Goal: Transaction & Acquisition: Subscribe to service/newsletter

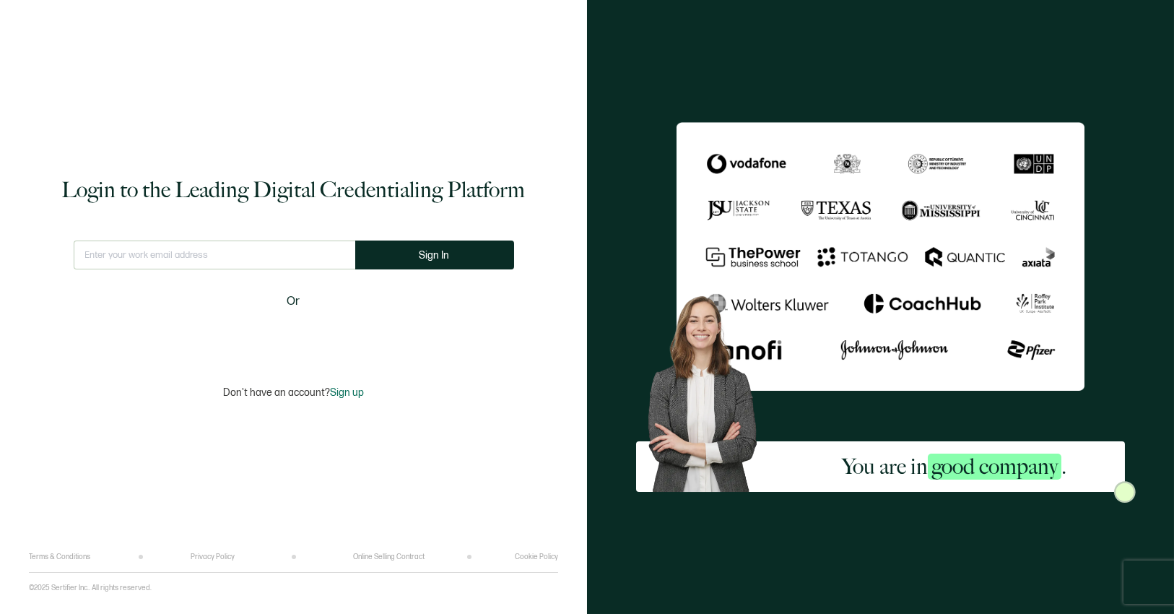
click at [137, 252] on input "text" at bounding box center [215, 254] width 282 height 29
type input "c"
type input "[EMAIL_ADDRESS][DOMAIN_NAME]"
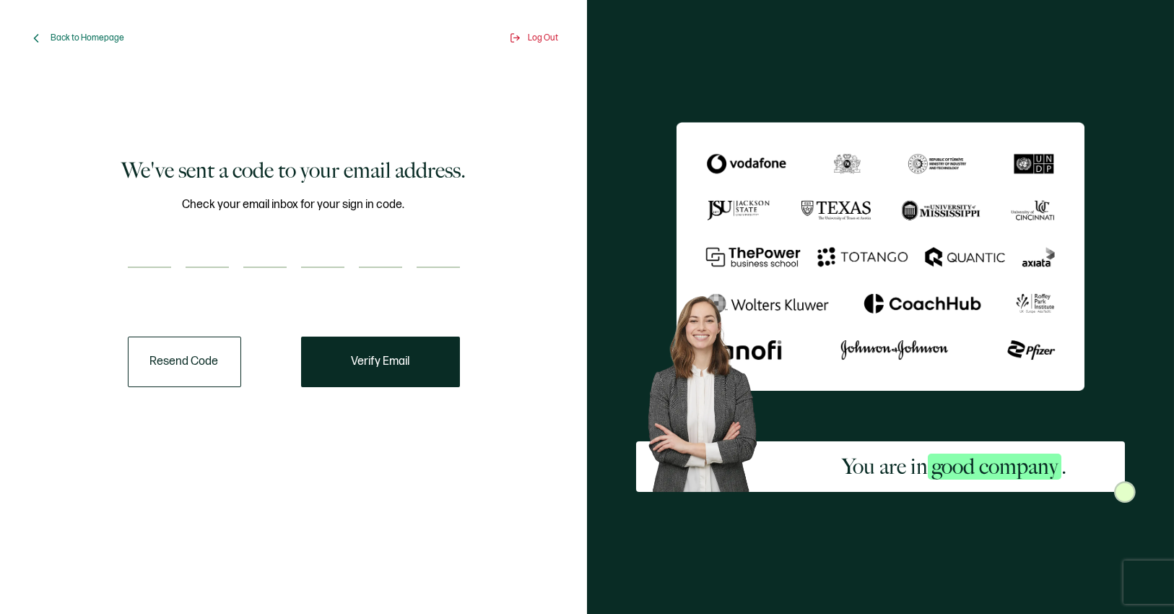
click at [133, 252] on input "number" at bounding box center [149, 253] width 43 height 29
paste input "5"
type input "5"
type input "2"
type input "3"
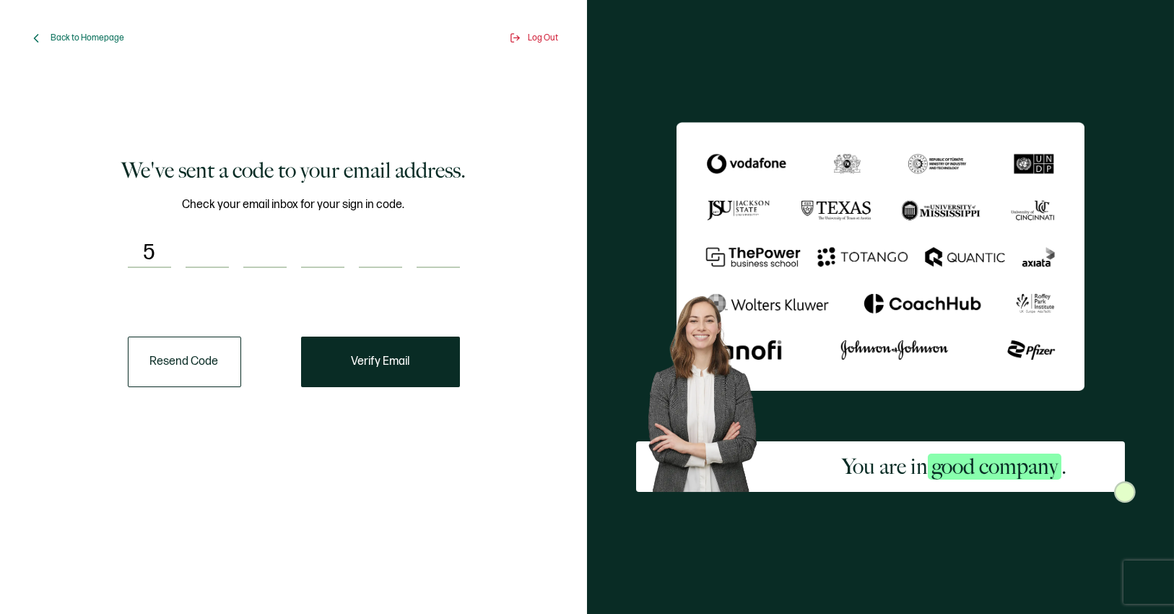
type input "4"
type input "3"
type input "1"
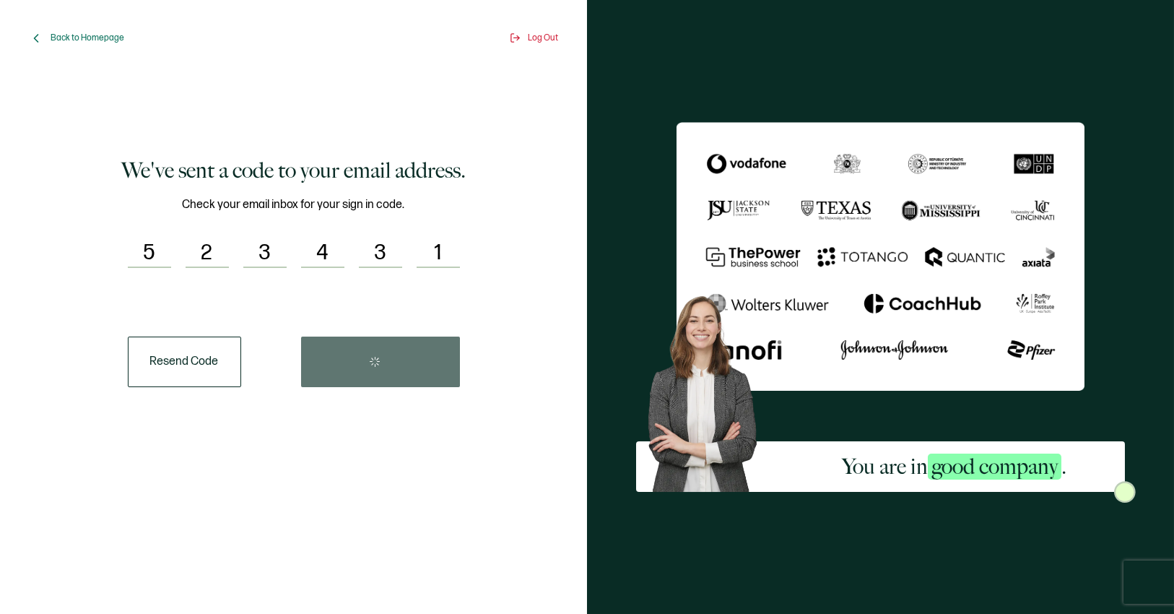
click at [405, 349] on div "Resend Code" at bounding box center [294, 362] width 332 height 51
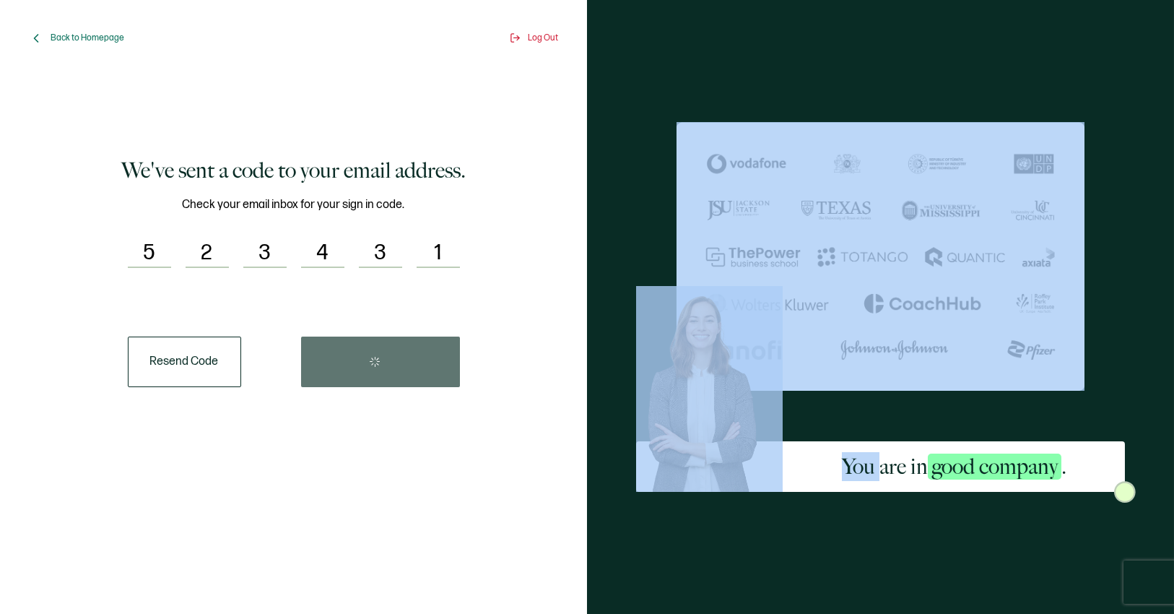
click at [405, 349] on div "Resend Code" at bounding box center [294, 362] width 332 height 51
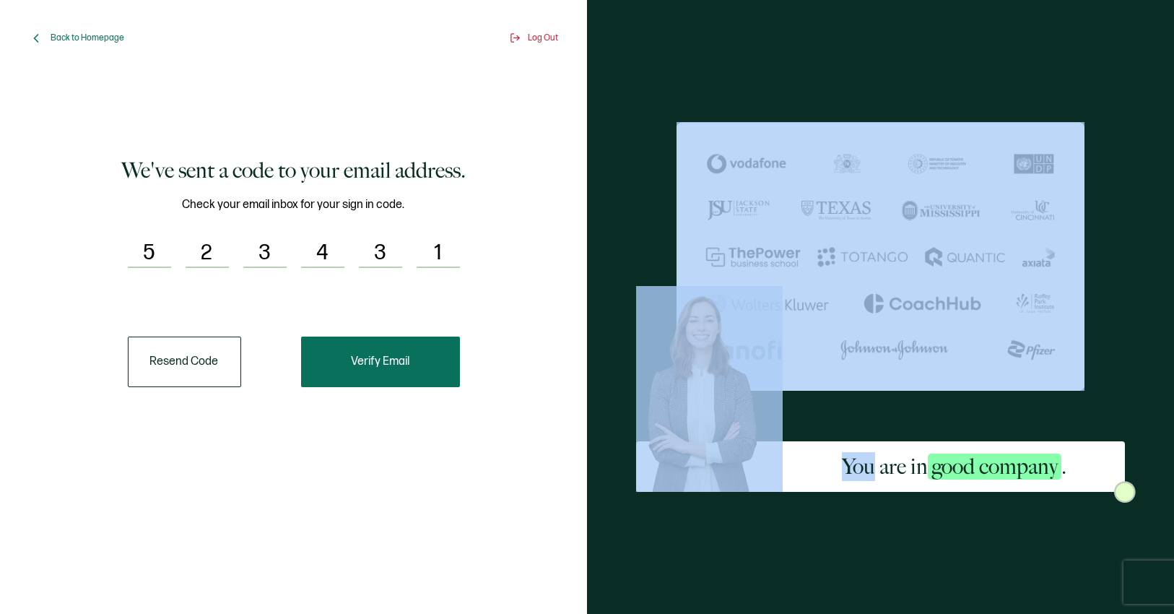
click at [401, 377] on button "Verify Email" at bounding box center [380, 362] width 159 height 51
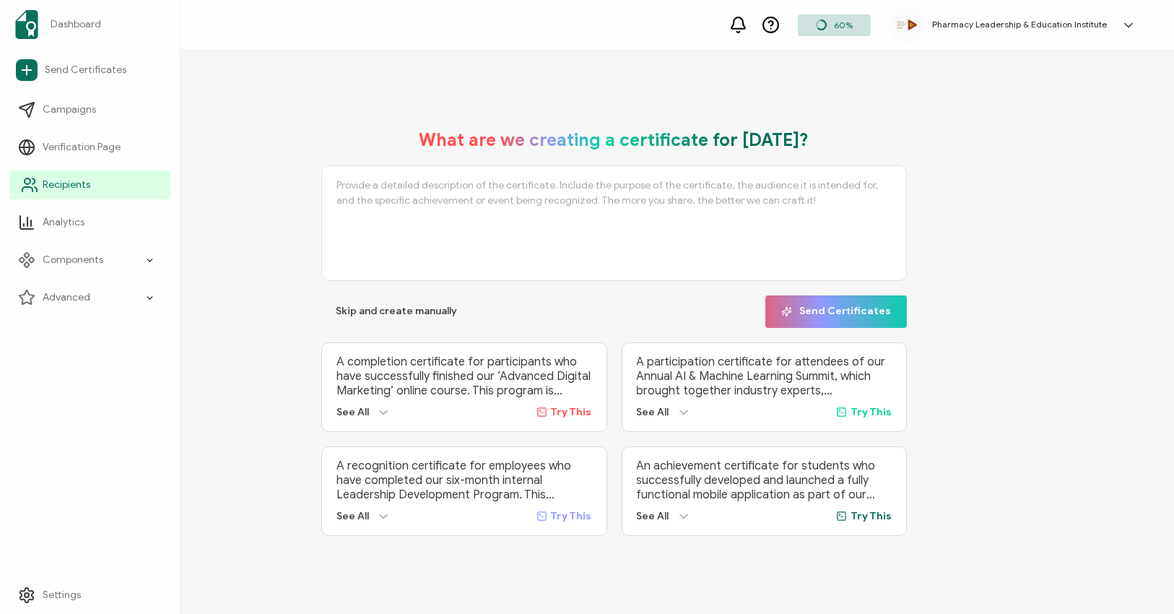
click at [38, 188] on link "Recipients" at bounding box center [89, 184] width 161 height 29
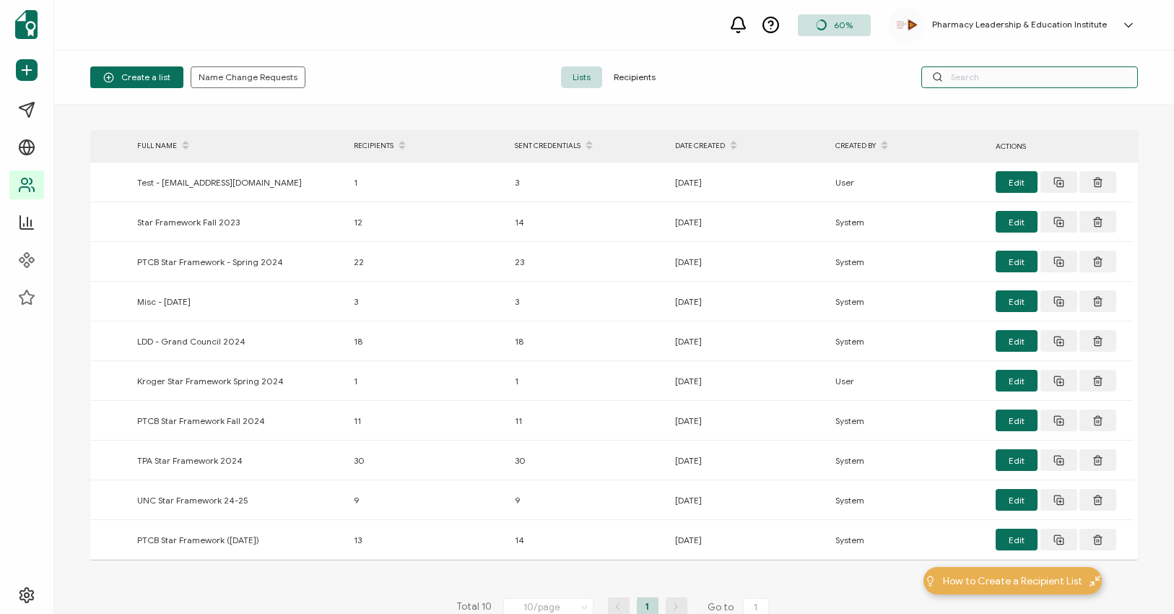
click at [953, 75] on input "text" at bounding box center [1030, 77] width 217 height 22
type input "[PERSON_NAME]"
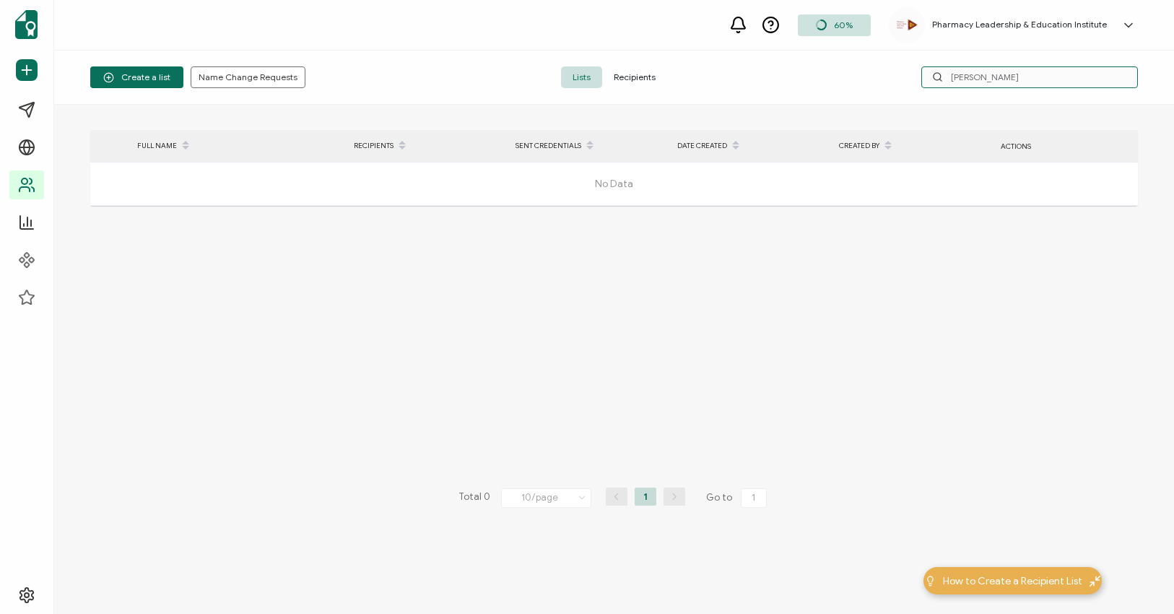
click at [1011, 76] on input "[PERSON_NAME]" at bounding box center [1030, 77] width 217 height 22
drag, startPoint x: 1011, startPoint y: 76, endPoint x: 949, endPoint y: 73, distance: 62.2
click at [949, 73] on input "[PERSON_NAME]" at bounding box center [1030, 77] width 217 height 22
type input "C"
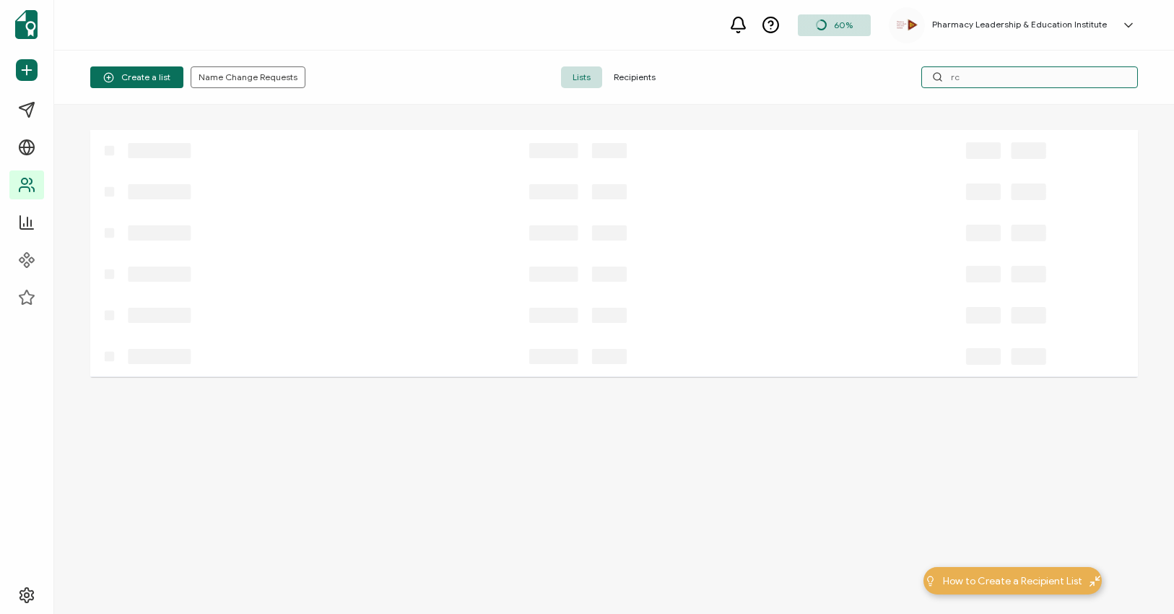
type input "r"
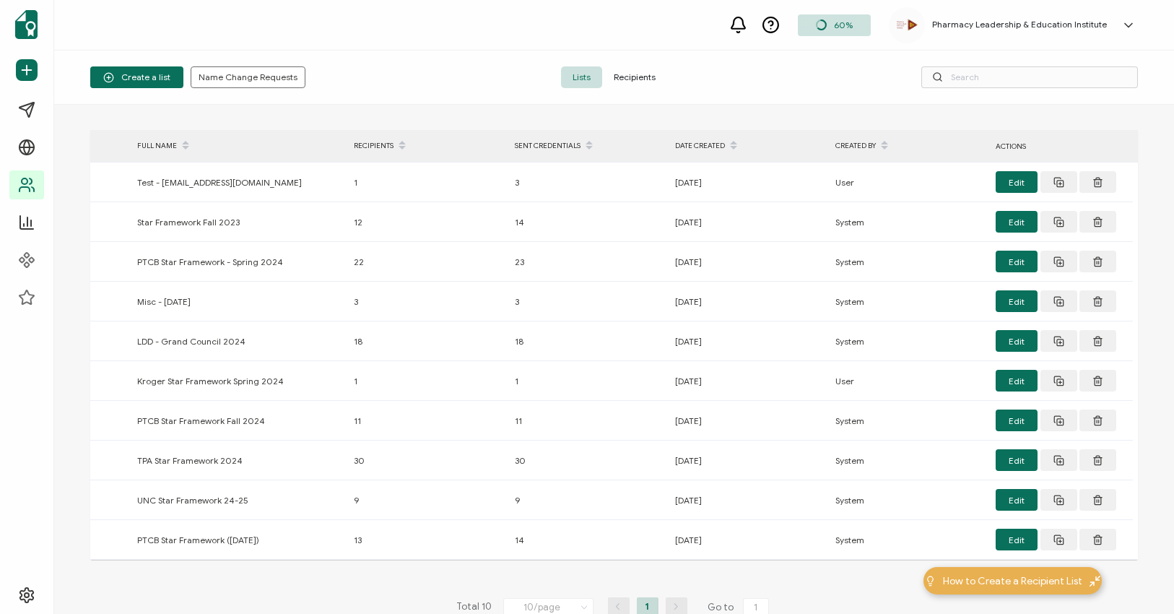
click at [628, 69] on span "Recipients" at bounding box center [634, 77] width 65 height 22
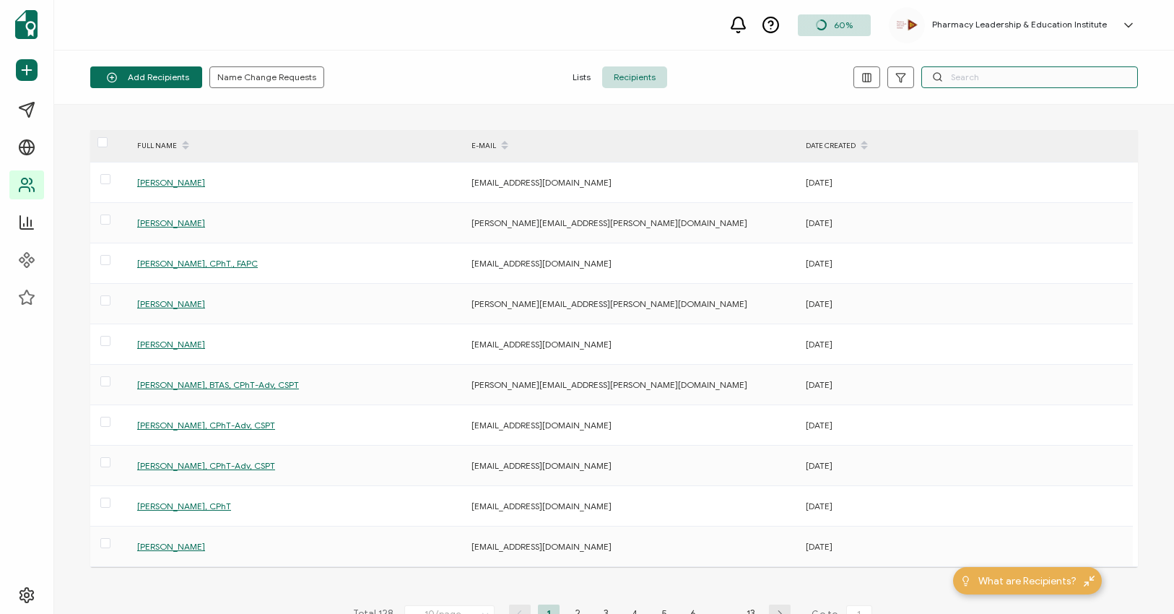
click at [979, 77] on input "text" at bounding box center [1030, 77] width 217 height 22
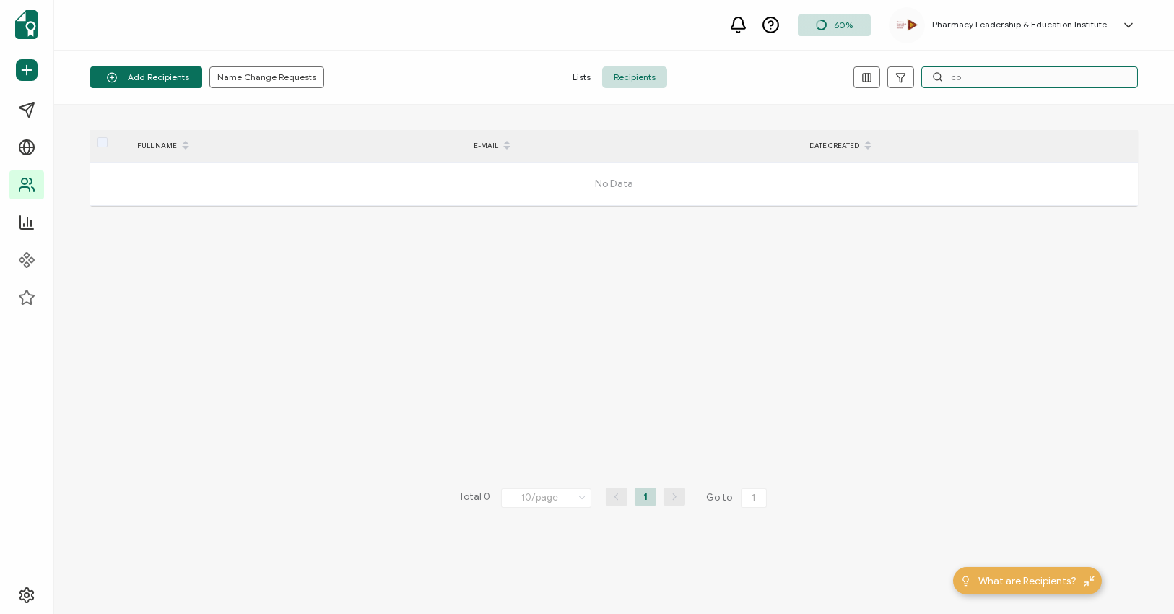
type input "c"
type input "[PERSON_NAME]"
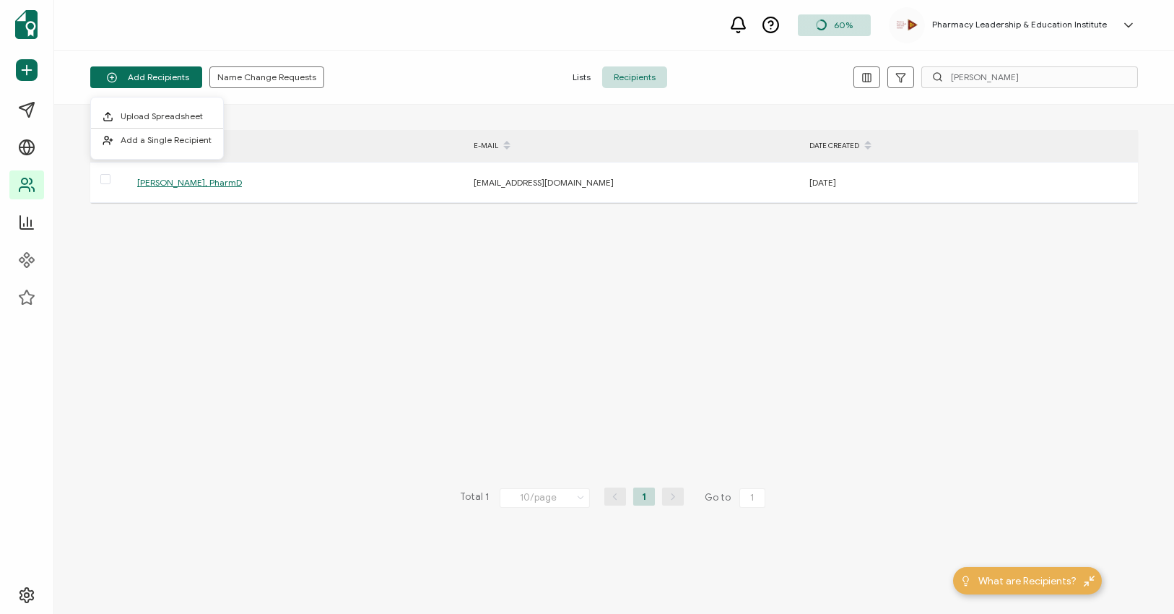
drag, startPoint x: 332, startPoint y: 326, endPoint x: 313, endPoint y: 324, distance: 19.6
click at [332, 326] on div "FULL NAME E-MAIL DATE CREATED Drew L. Armstrong, PharmD darmstrong@regionaloneh…" at bounding box center [614, 359] width 1048 height 459
click at [383, 322] on div "FULL NAME E-MAIL DATE CREATED Drew L. Armstrong, PharmD darmstrong@regionaloneh…" at bounding box center [614, 359] width 1048 height 459
click at [580, 74] on span "Lists" at bounding box center [581, 77] width 41 height 22
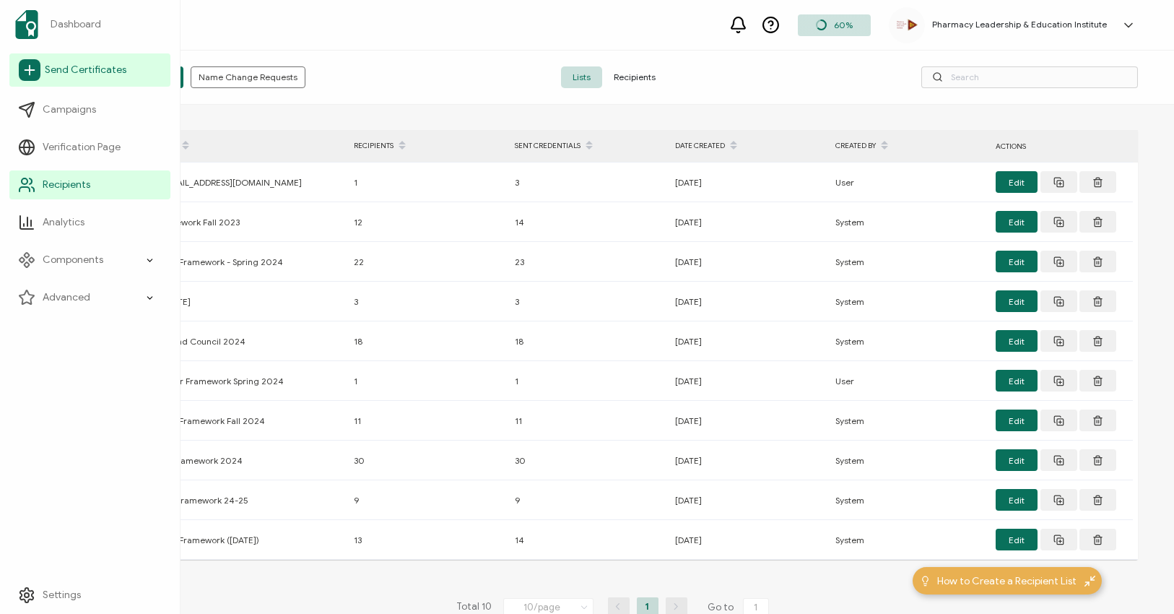
click at [60, 74] on span "Send Certificates" at bounding box center [86, 70] width 82 height 14
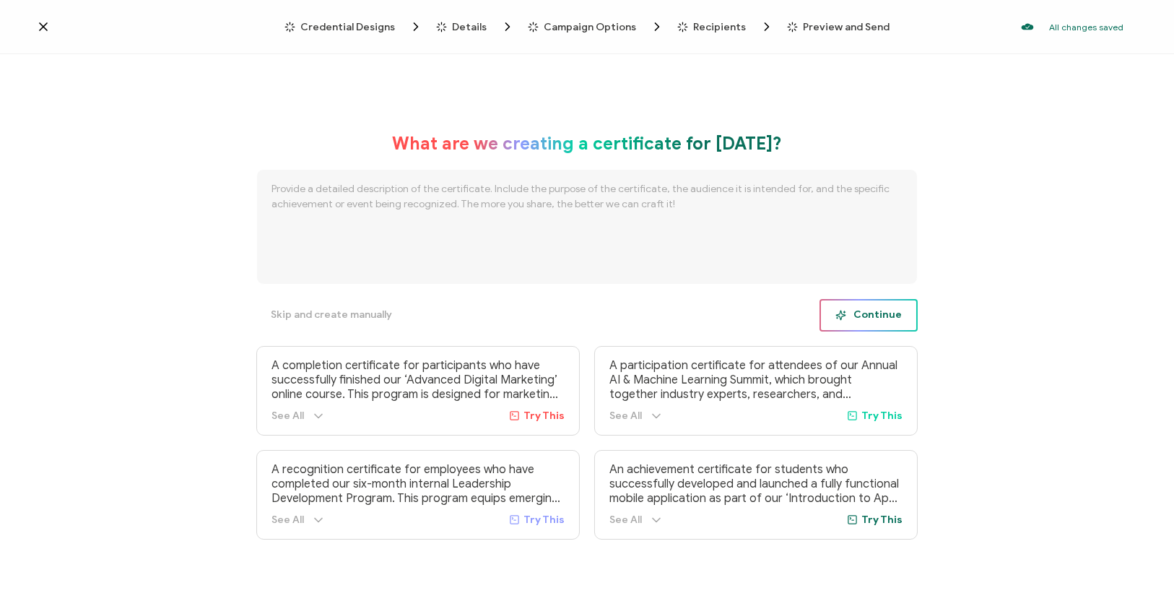
click at [867, 324] on button "Continue" at bounding box center [869, 315] width 98 height 32
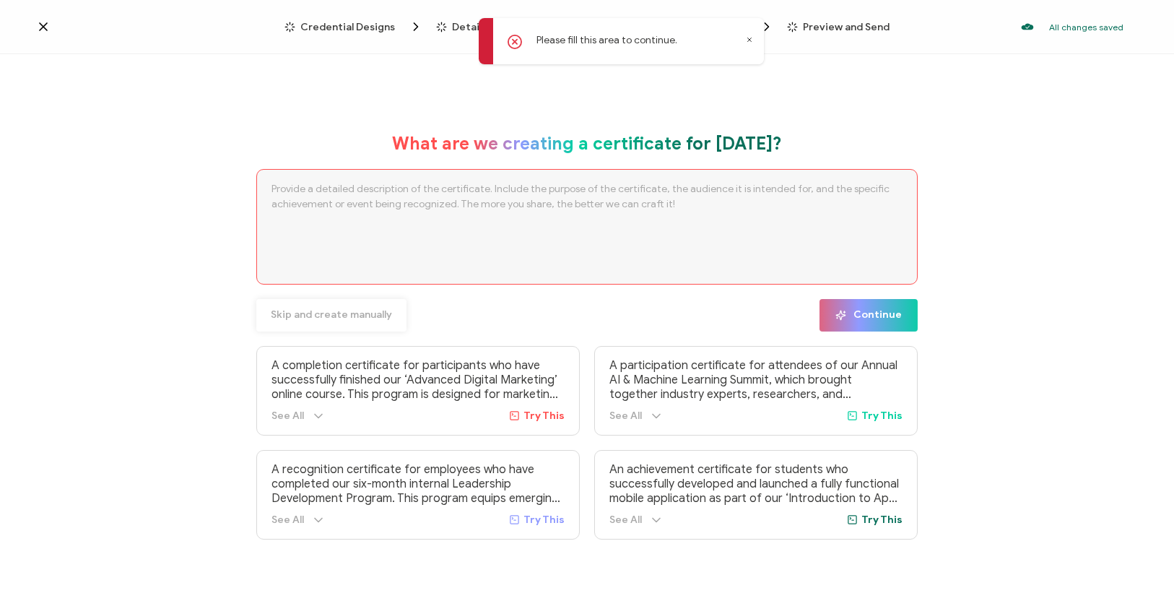
click at [353, 320] on span "Skip and create manually" at bounding box center [331, 315] width 121 height 10
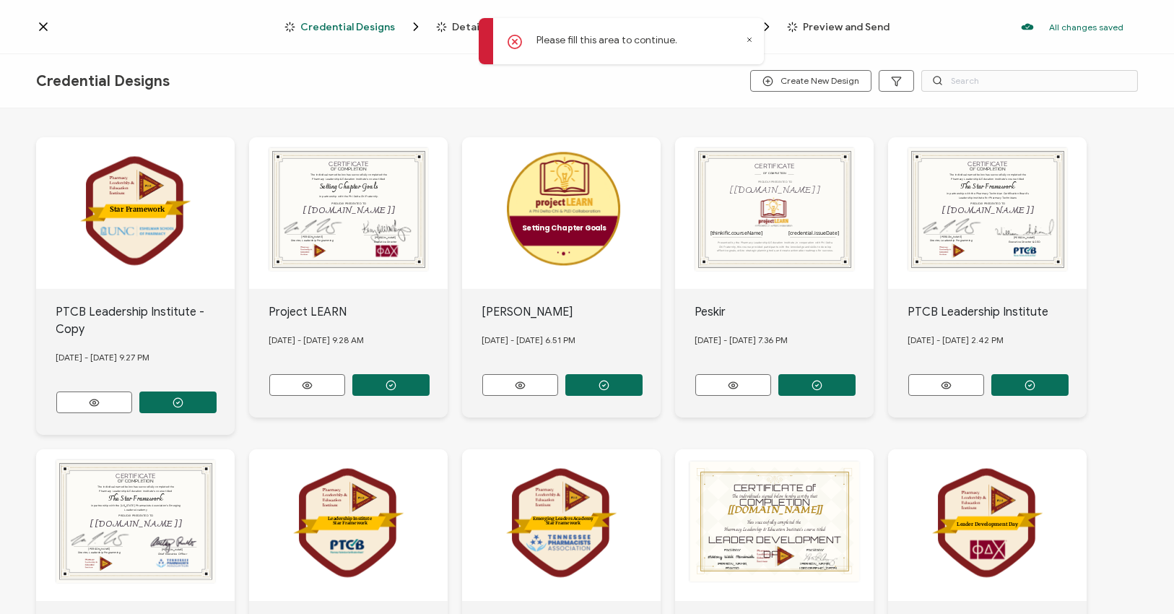
click at [751, 40] on icon at bounding box center [749, 39] width 7 height 7
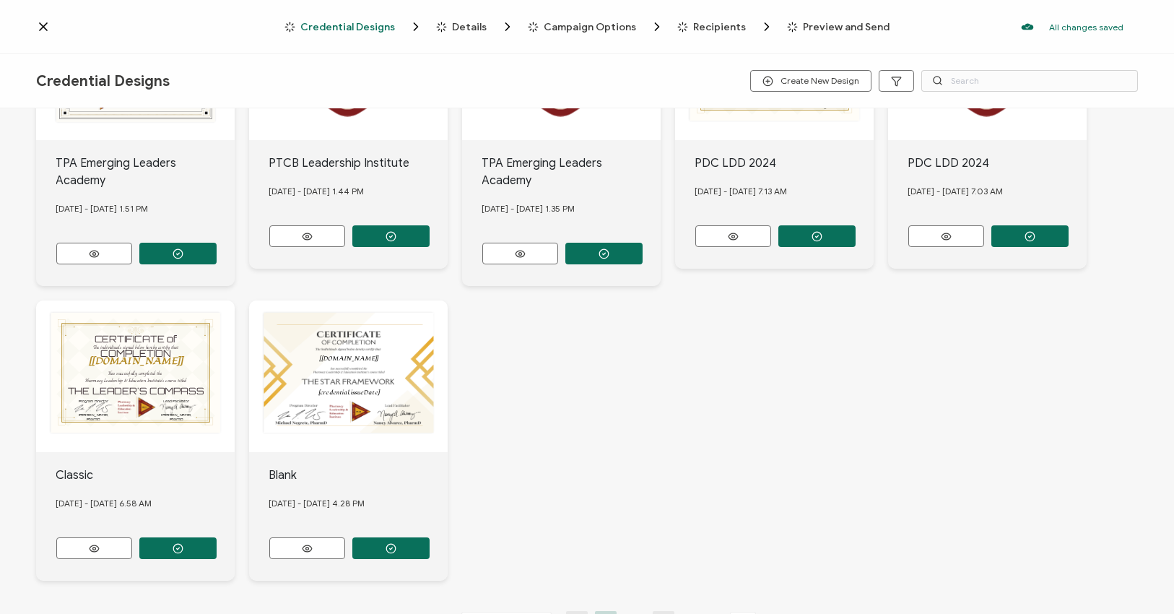
scroll to position [504, 0]
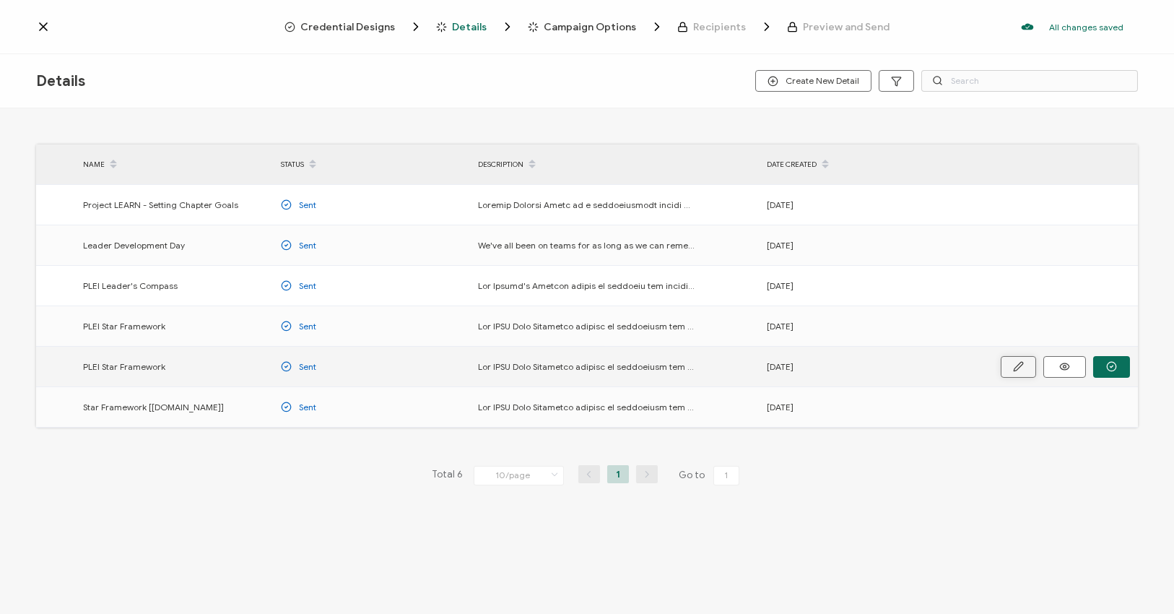
click at [0, 0] on button "button" at bounding box center [0, 0] width 0 height 0
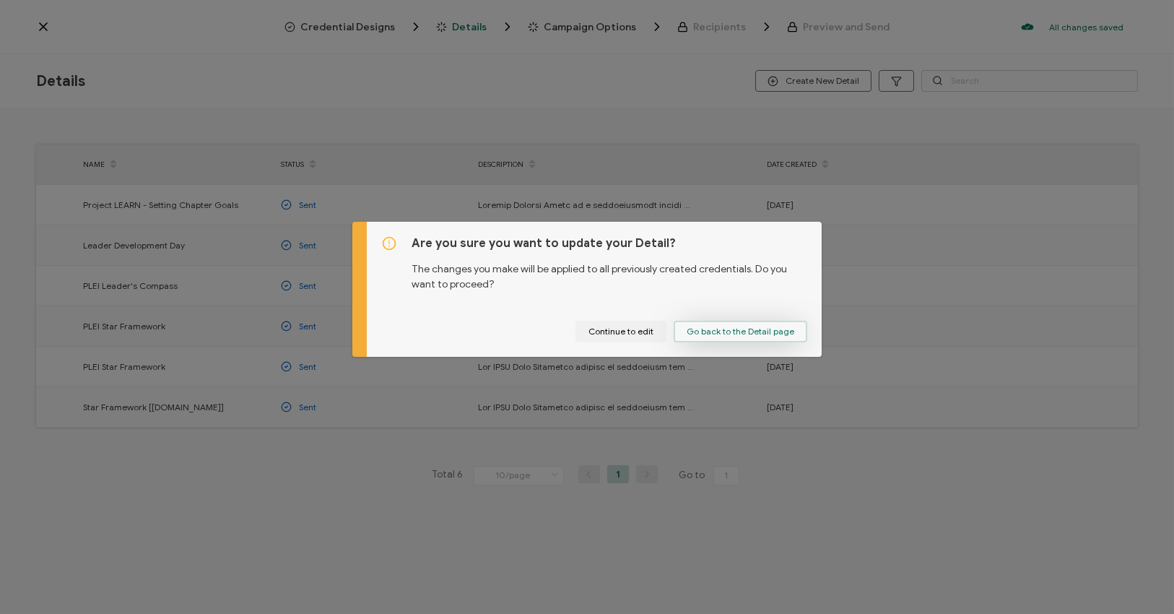
click at [687, 331] on span "Go back to the Detail page" at bounding box center [741, 331] width 108 height 9
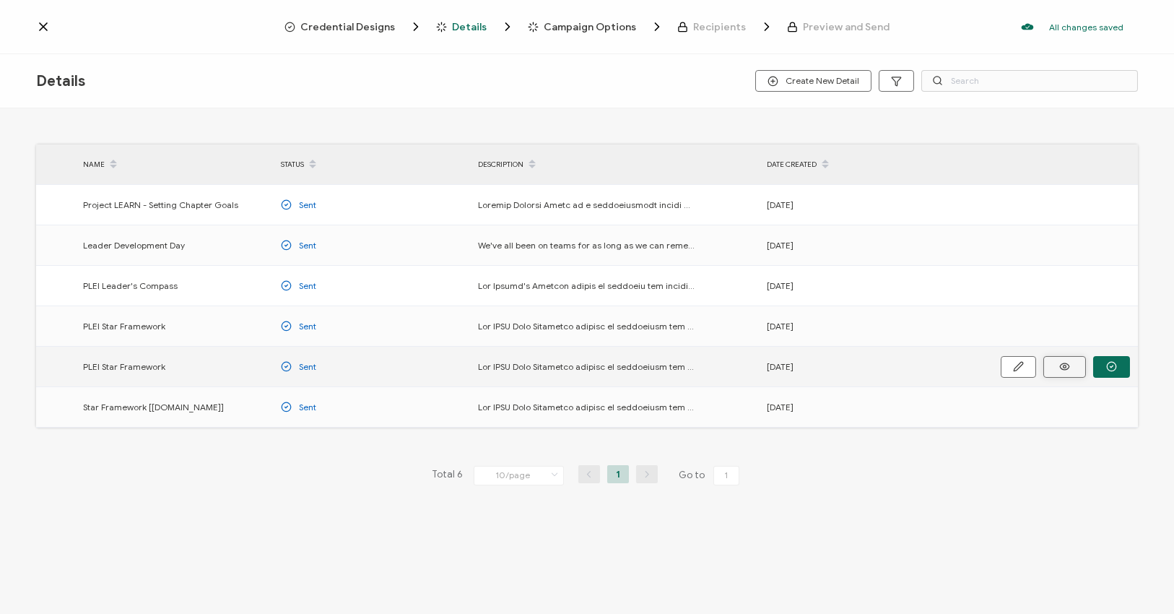
click at [0, 0] on icon at bounding box center [0, 0] width 0 height 0
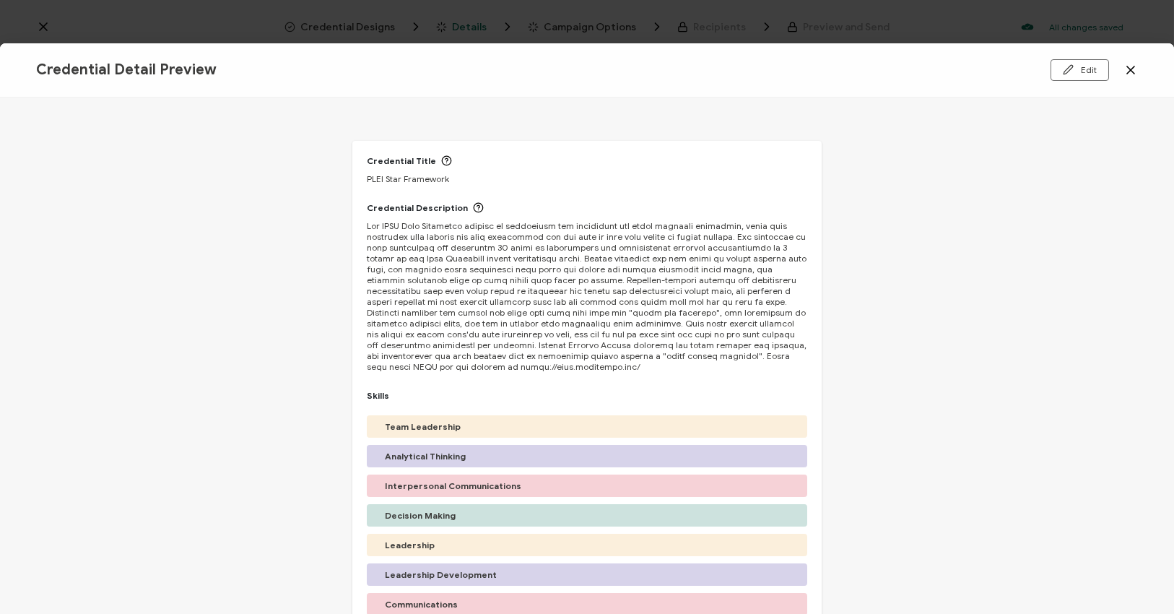
click at [1127, 69] on icon at bounding box center [1131, 70] width 14 height 14
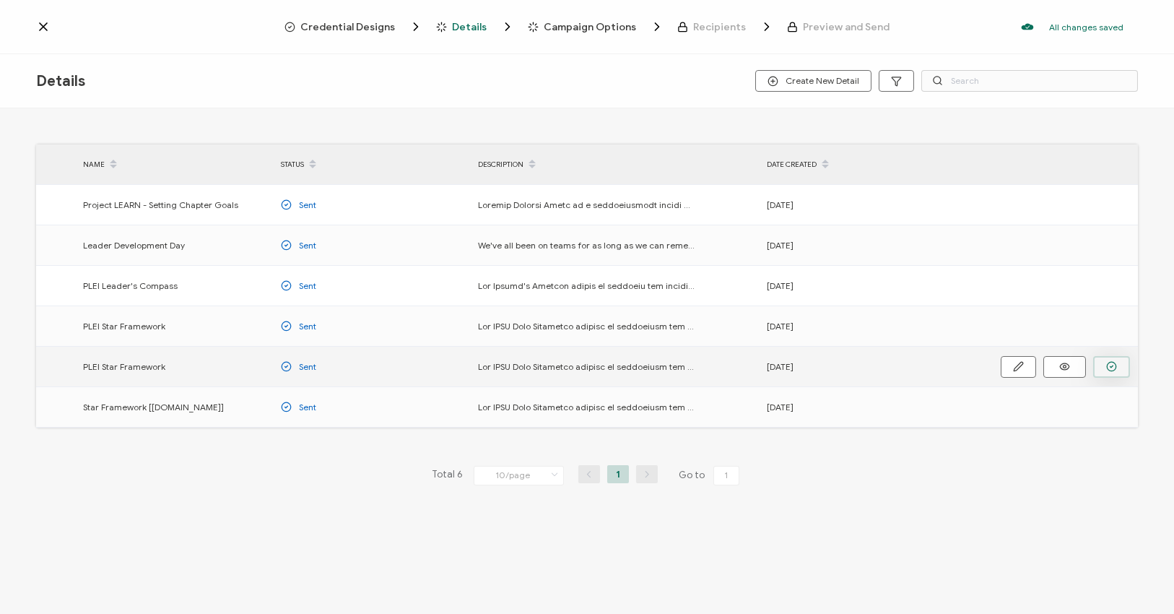
click at [0, 0] on icon "button" at bounding box center [0, 0] width 0 height 0
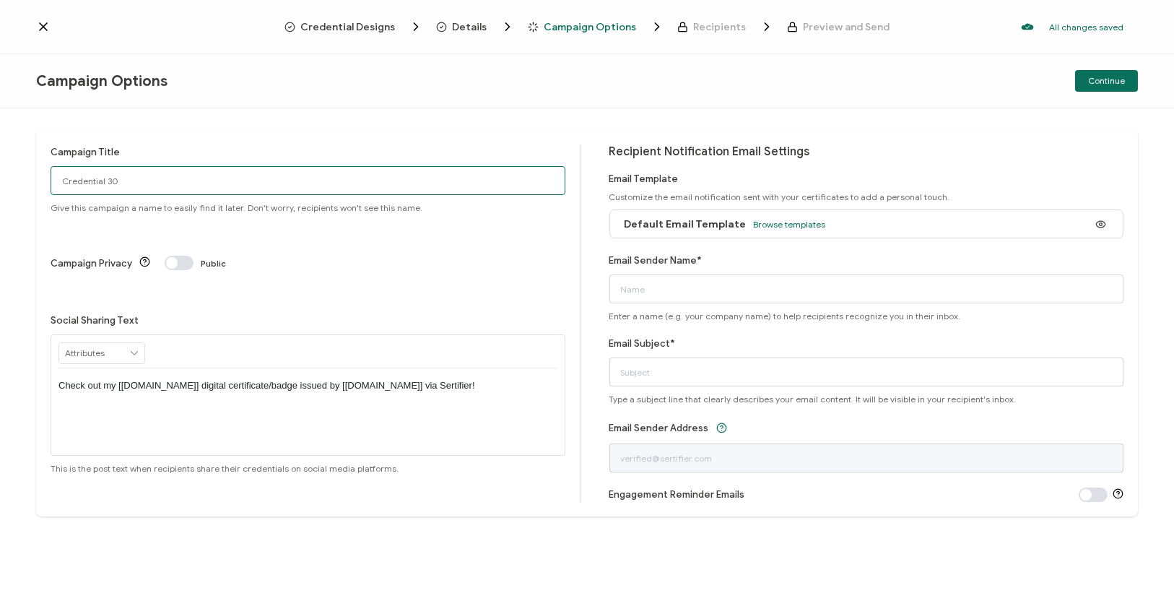
click at [148, 180] on input "Credential 30" at bounding box center [308, 180] width 515 height 29
drag, startPoint x: 148, startPoint y: 180, endPoint x: 0, endPoint y: 172, distance: 148.3
click at [0, 173] on div "Campaign Title Credential 30 Give this campaign a name to easily find it later.…" at bounding box center [587, 361] width 1174 height 506
type input "Ron Corey"
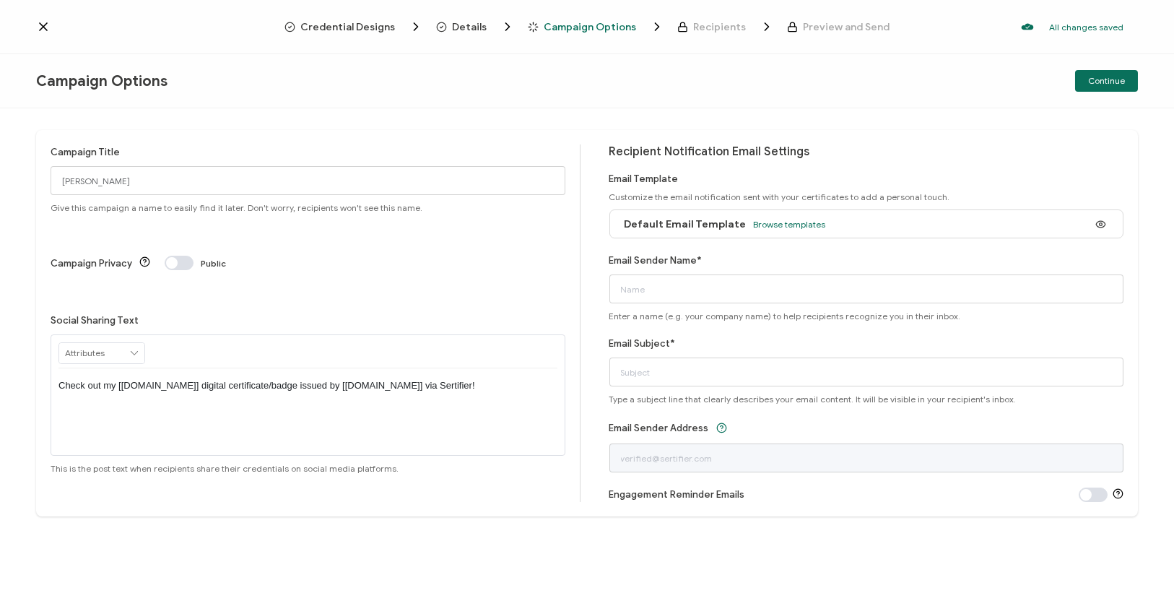
click at [138, 343] on icon at bounding box center [134, 353] width 13 height 20
click at [247, 313] on div "Social Sharing Text Check out my [credential.name] digital certificate/badge is…" at bounding box center [308, 393] width 515 height 161
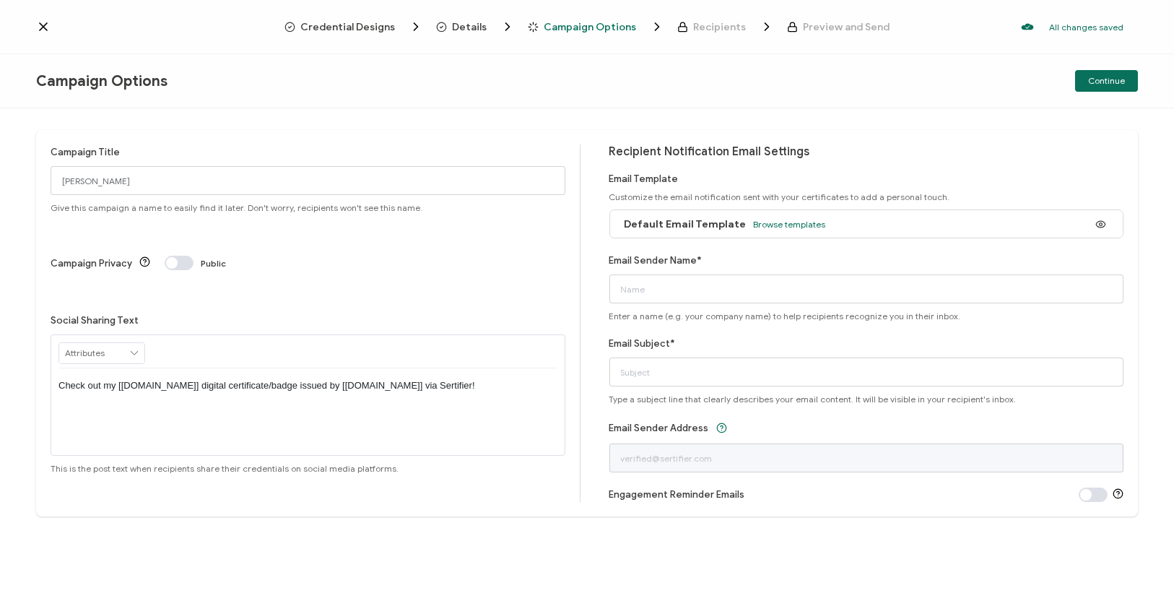
click at [144, 335] on div at bounding box center [307, 351] width 499 height 33
click at [142, 343] on input "text" at bounding box center [101, 353] width 85 height 20
click at [230, 313] on div "Social Sharing Text Check out my [credential.name] digital certificate/badge is…" at bounding box center [308, 393] width 515 height 161
click at [687, 225] on span "Default Email Template" at bounding box center [686, 224] width 122 height 12
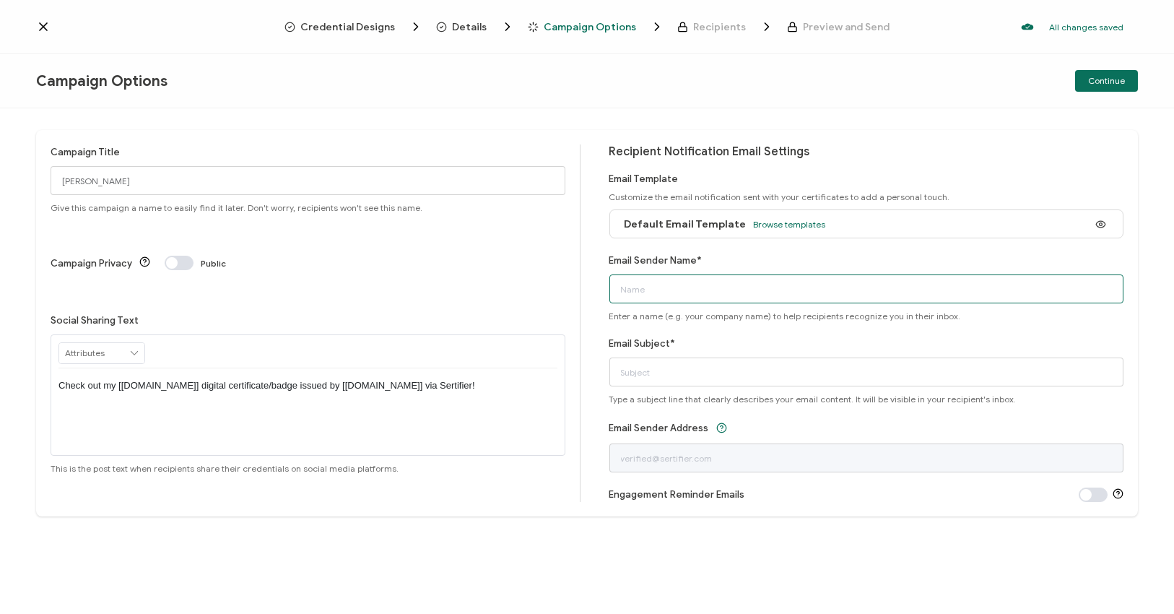
click at [679, 294] on input "Email Sender Name*" at bounding box center [867, 288] width 515 height 29
click at [679, 286] on input "Email Sender Name*" at bounding box center [867, 288] width 515 height 29
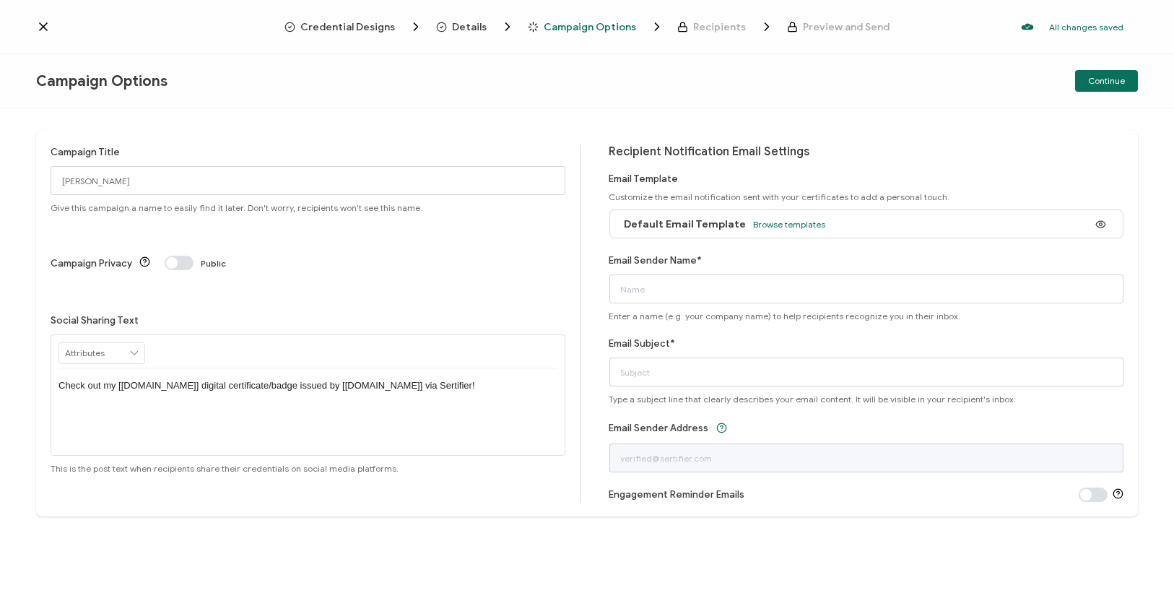
click at [964, 269] on div "Email Sender Name* Enter a name (e.g. your company name) to help recipients rec…" at bounding box center [867, 287] width 515 height 69
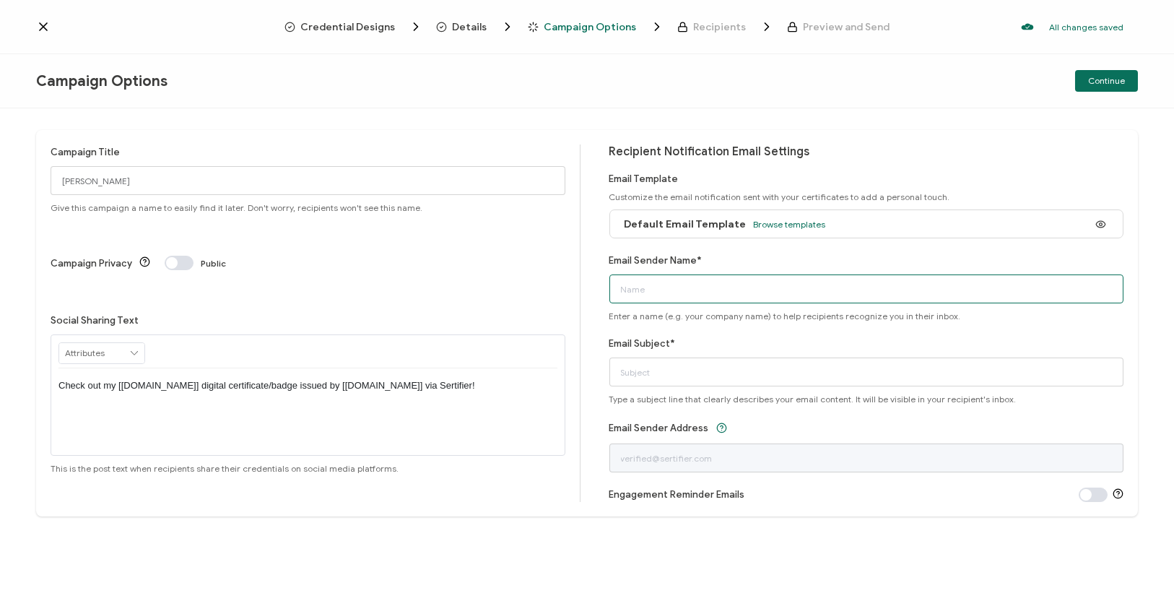
click at [740, 282] on input "Email Sender Name*" at bounding box center [867, 288] width 515 height 29
type input "[EMAIL_ADDRESS][DOMAIN_NAME]"
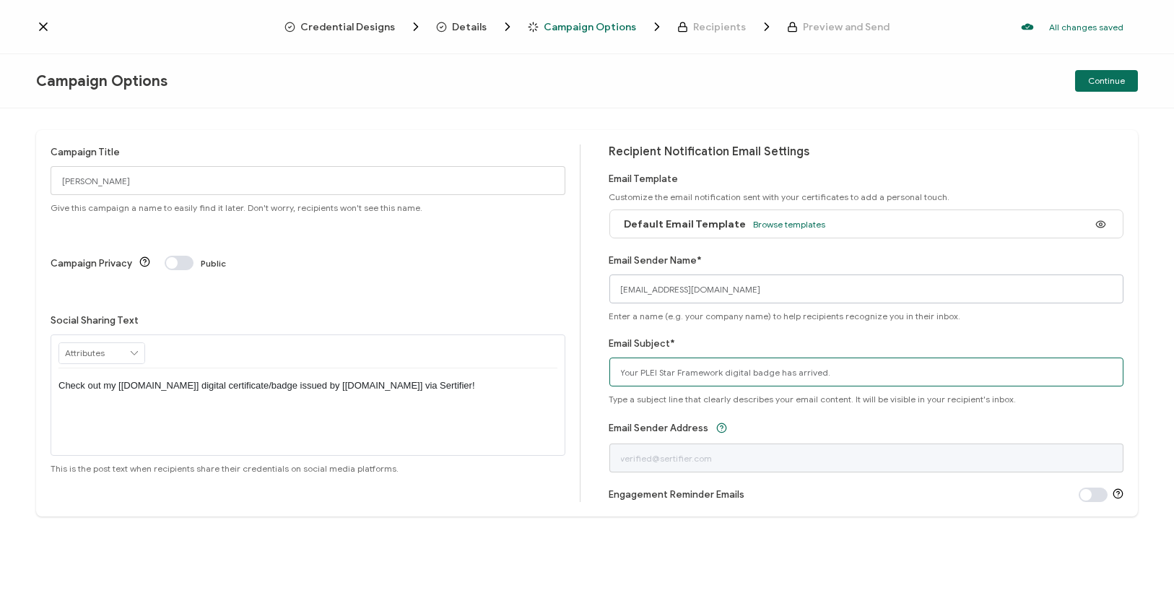
type input "Your PLEI Star Framework digital badge has arrived."
click at [925, 32] on div "All changes saved We save your content automatically as you keep working. Chang…" at bounding box center [1014, 26] width 248 height 29
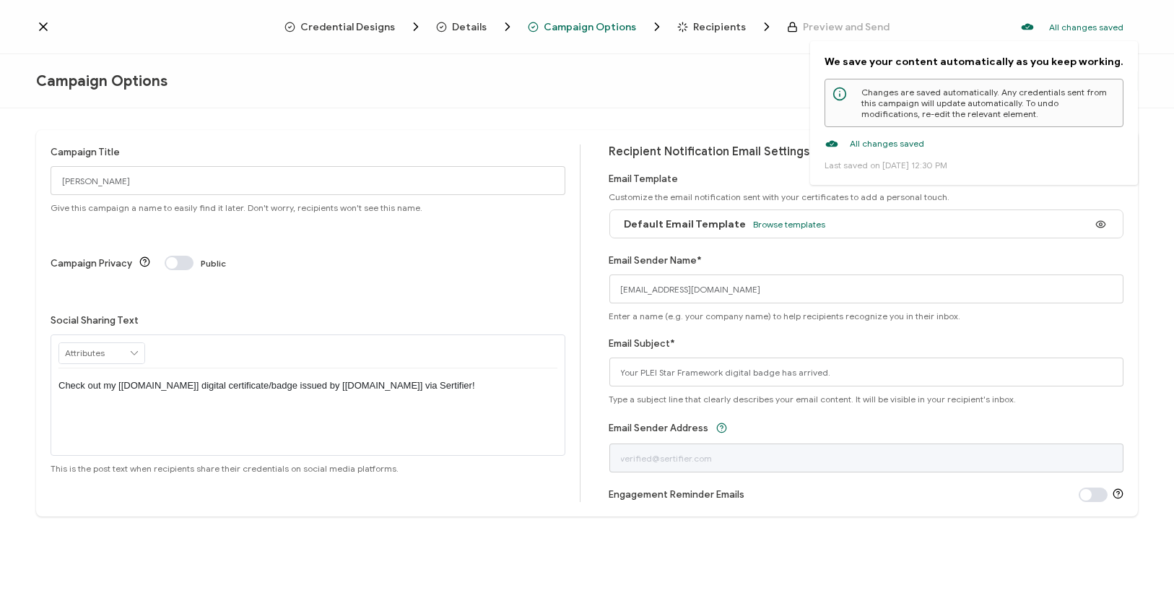
click at [1066, 25] on p "All changes saved" at bounding box center [1086, 27] width 74 height 11
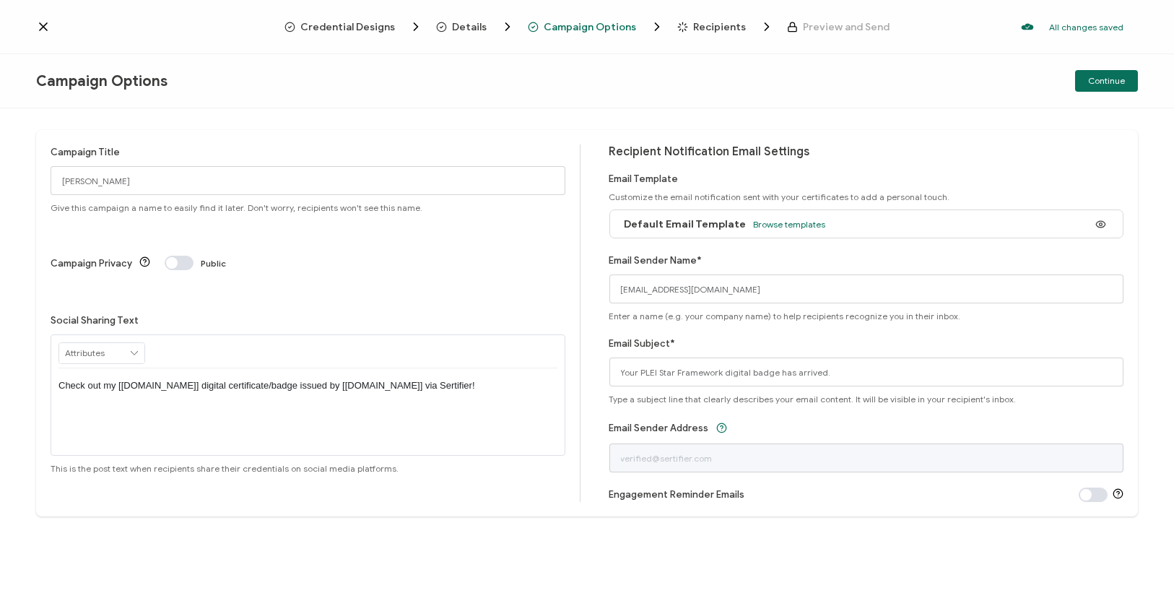
click at [43, 27] on icon at bounding box center [43, 26] width 7 height 7
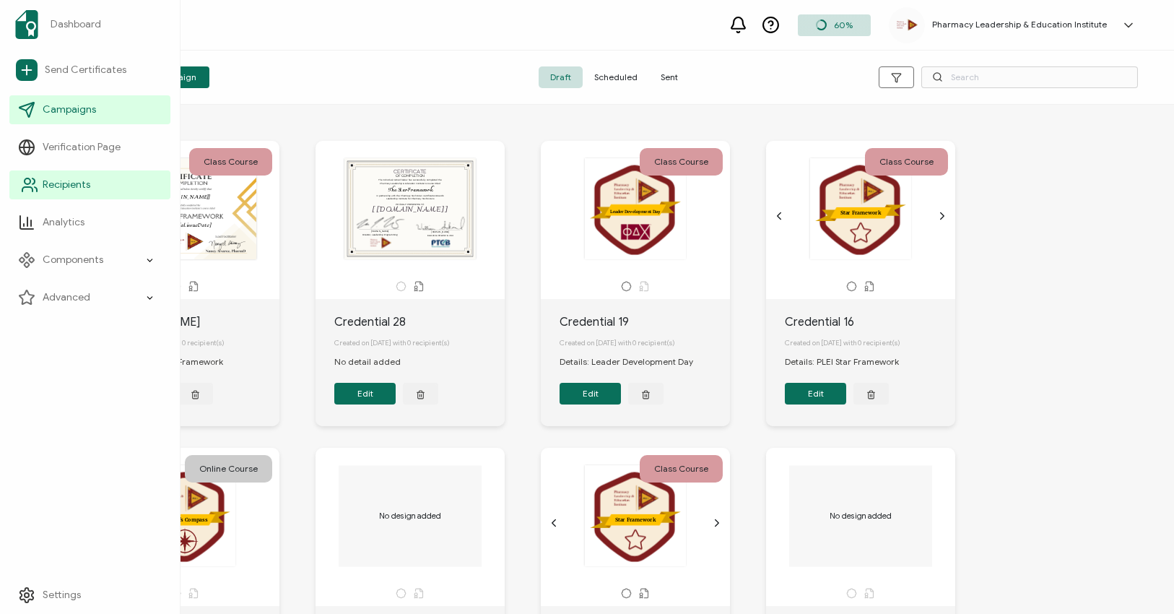
click at [55, 185] on span "Recipients" at bounding box center [67, 185] width 48 height 14
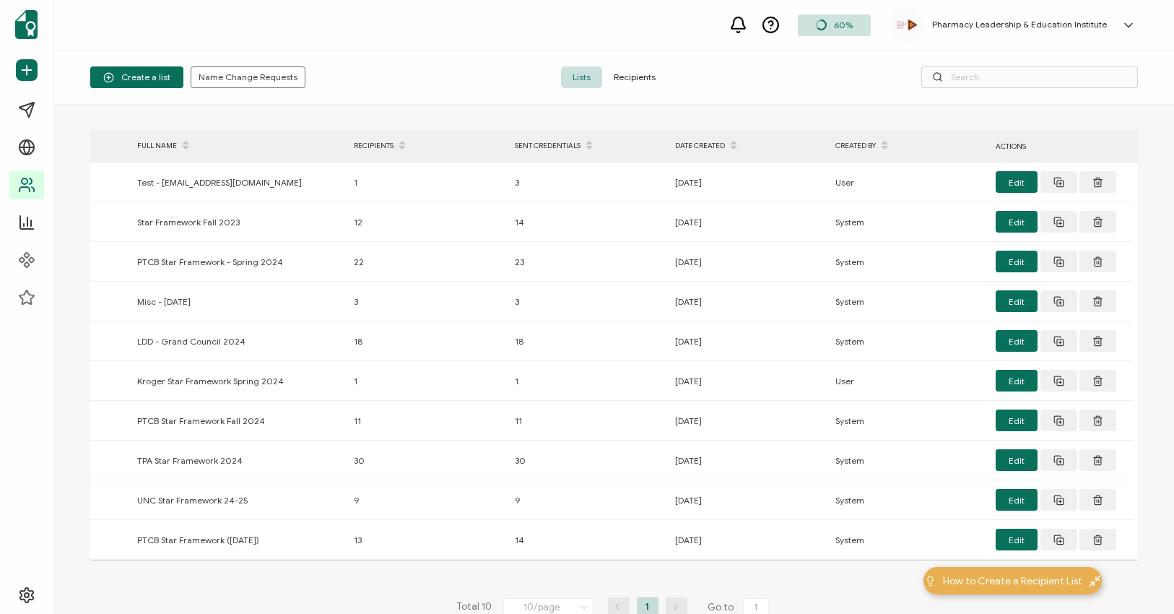
click at [391, 59] on div "Create a list Name Change Requests Lists Recipients" at bounding box center [614, 78] width 1120 height 54
click at [639, 73] on span "Recipients" at bounding box center [634, 77] width 65 height 22
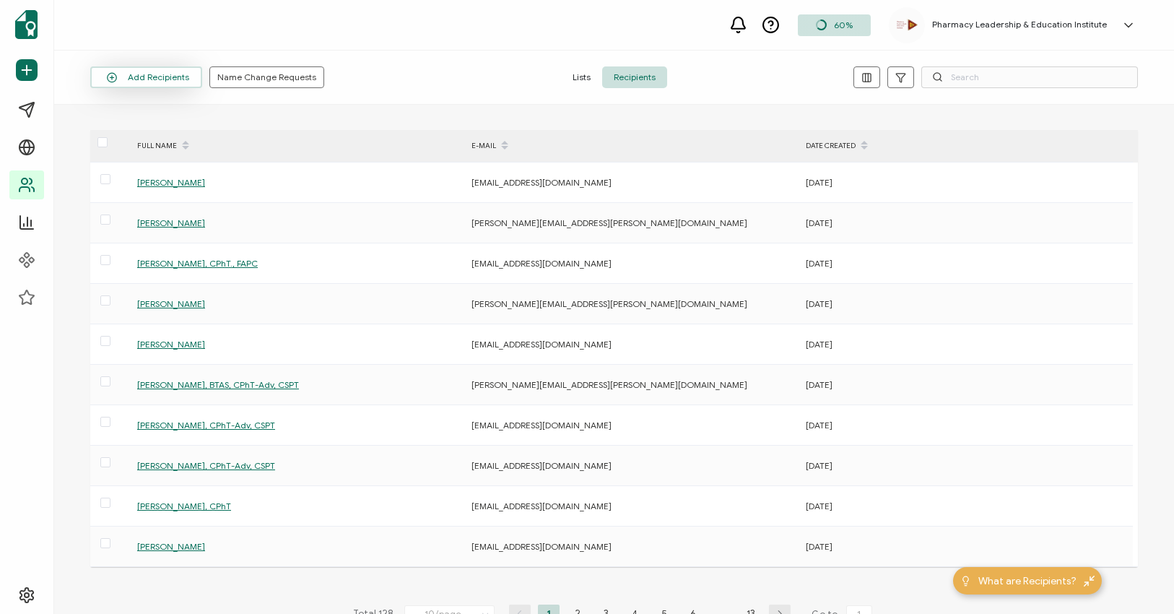
click at [188, 71] on button "Add Recipients" at bounding box center [146, 77] width 112 height 22
click at [142, 139] on span "Add a Single Recipient" at bounding box center [166, 139] width 91 height 11
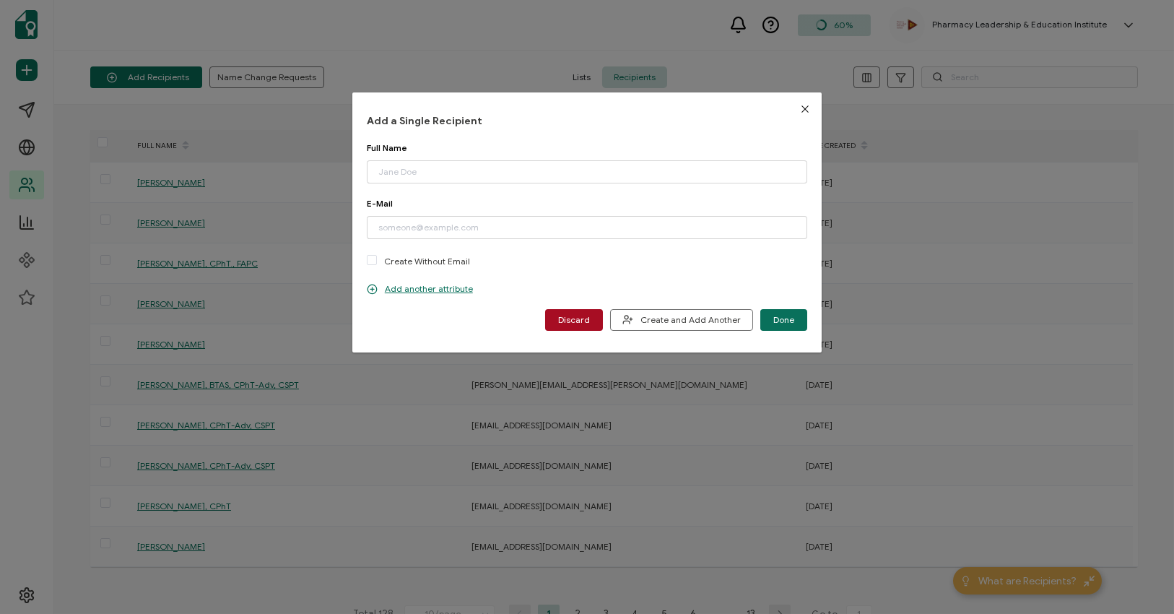
click at [429, 158] on div "Full Name Please enter a valid name." at bounding box center [587, 162] width 441 height 41
click at [429, 161] on input "dialog" at bounding box center [587, 171] width 441 height 23
type input "Ron Corey"
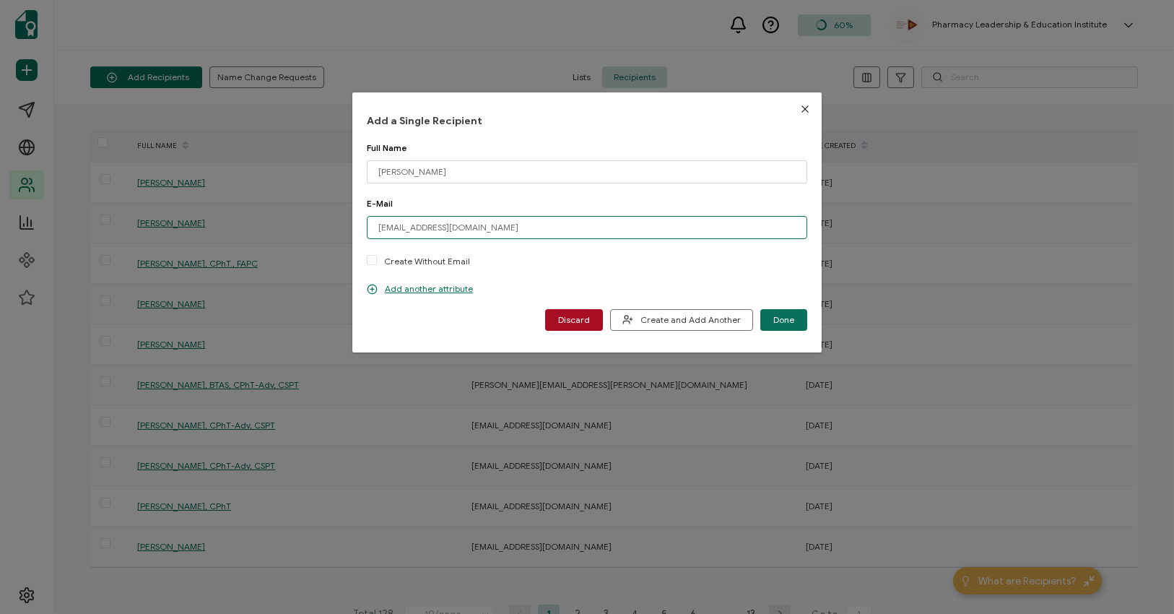
type input "[EMAIL_ADDRESS][DOMAIN_NAME]"
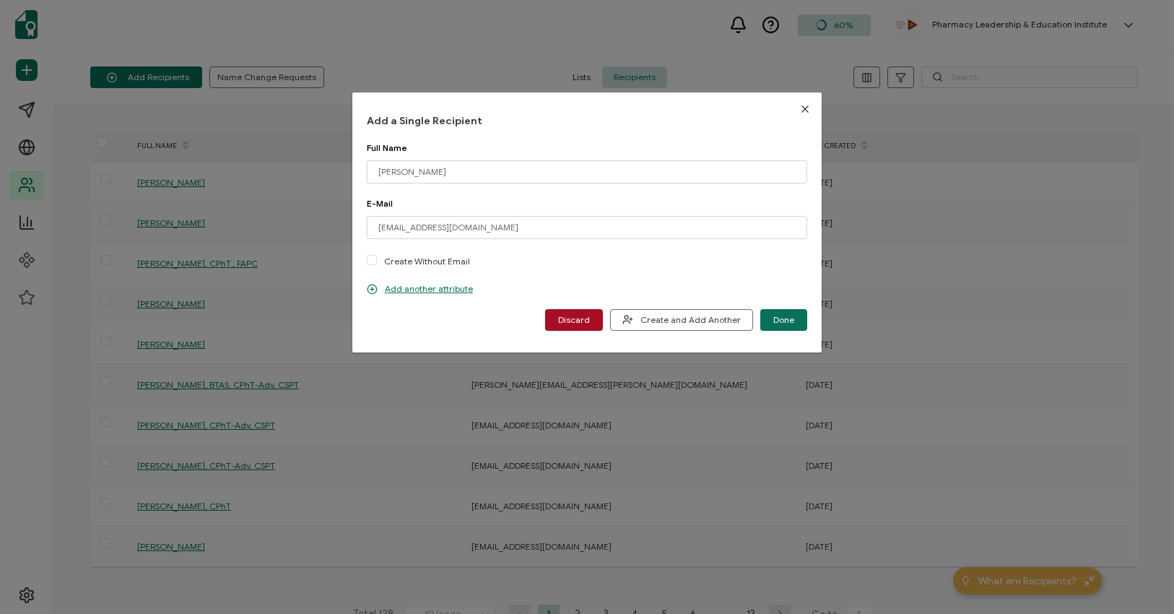
click at [522, 253] on div "E-Mail rcorey@plei.org Please enter a valid email address. Create Without Email" at bounding box center [587, 233] width 441 height 71
click at [495, 178] on input "Ron Corey" at bounding box center [587, 171] width 441 height 23
type input "[PERSON_NAME], PhD, MBA"
click at [781, 319] on span "Done" at bounding box center [783, 320] width 21 height 9
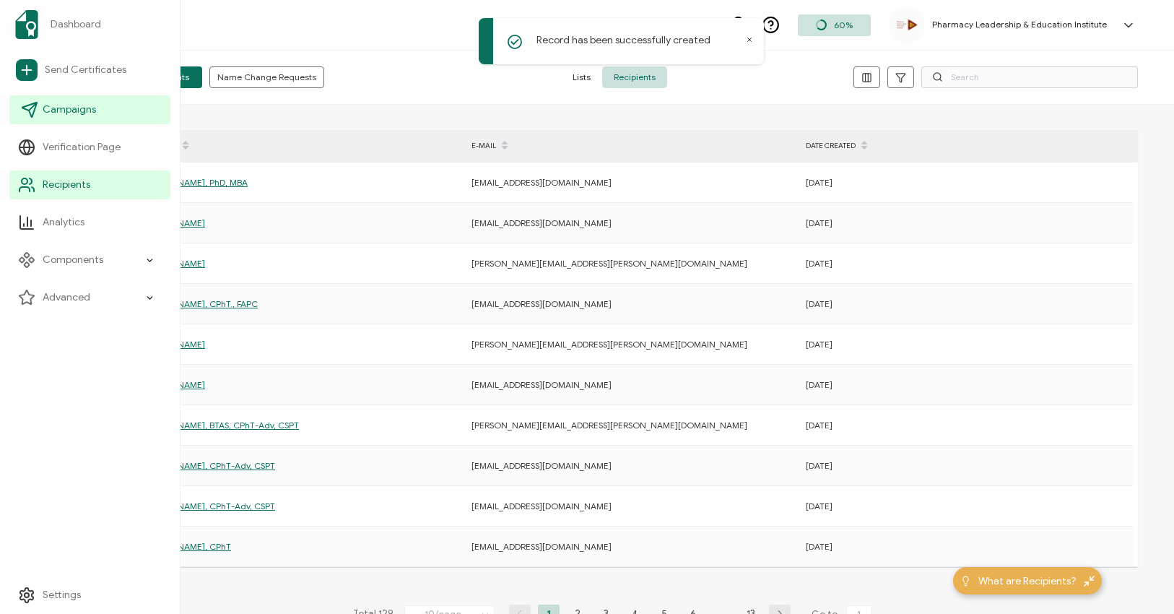
click at [59, 109] on span "Campaigns" at bounding box center [69, 110] width 53 height 14
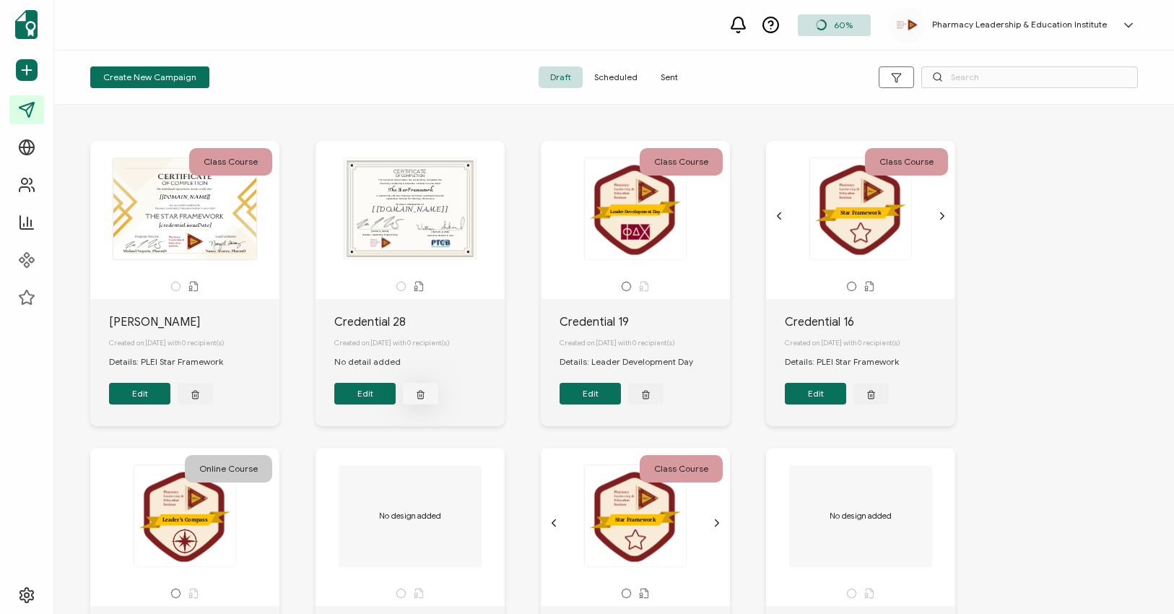
click at [200, 399] on icon "button" at bounding box center [195, 394] width 9 height 11
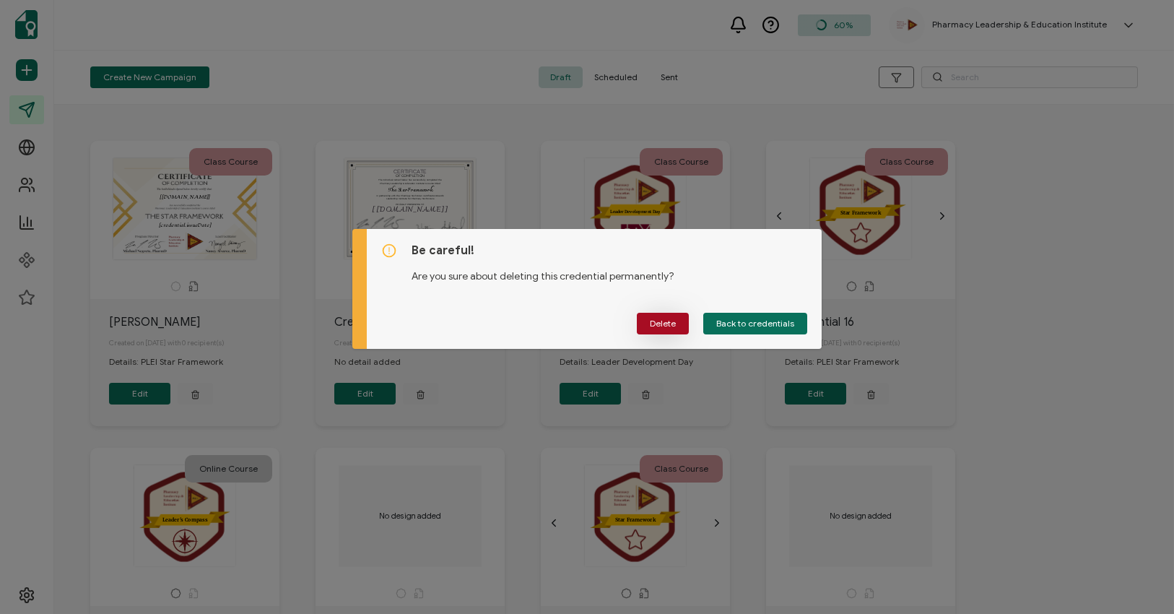
click at [664, 325] on span "Delete" at bounding box center [663, 323] width 26 height 9
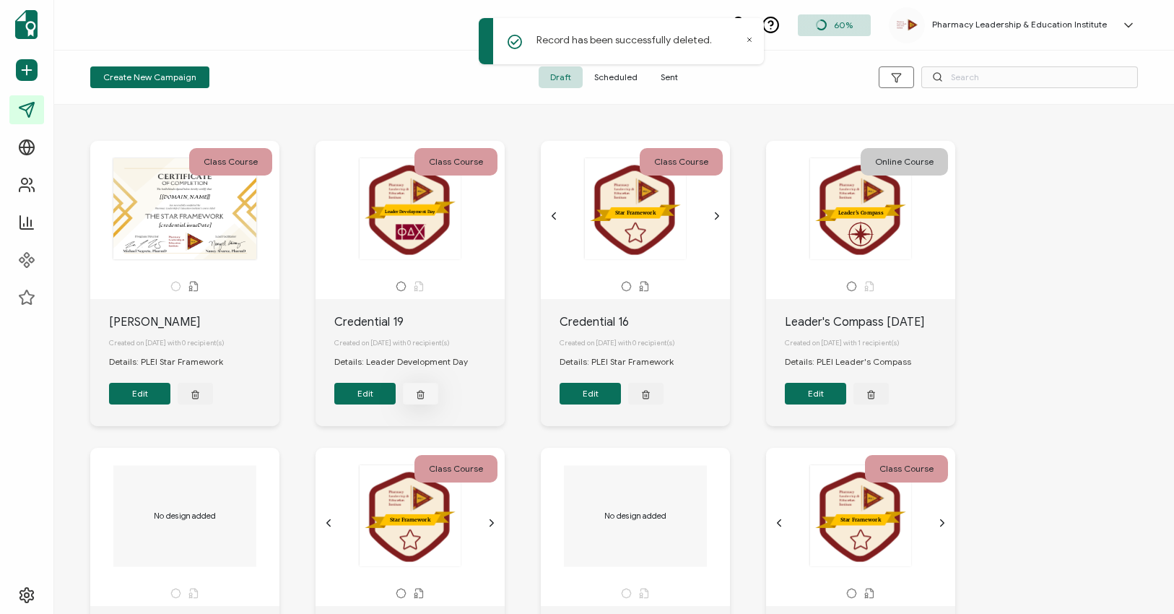
click at [213, 396] on button "button" at bounding box center [195, 394] width 35 height 22
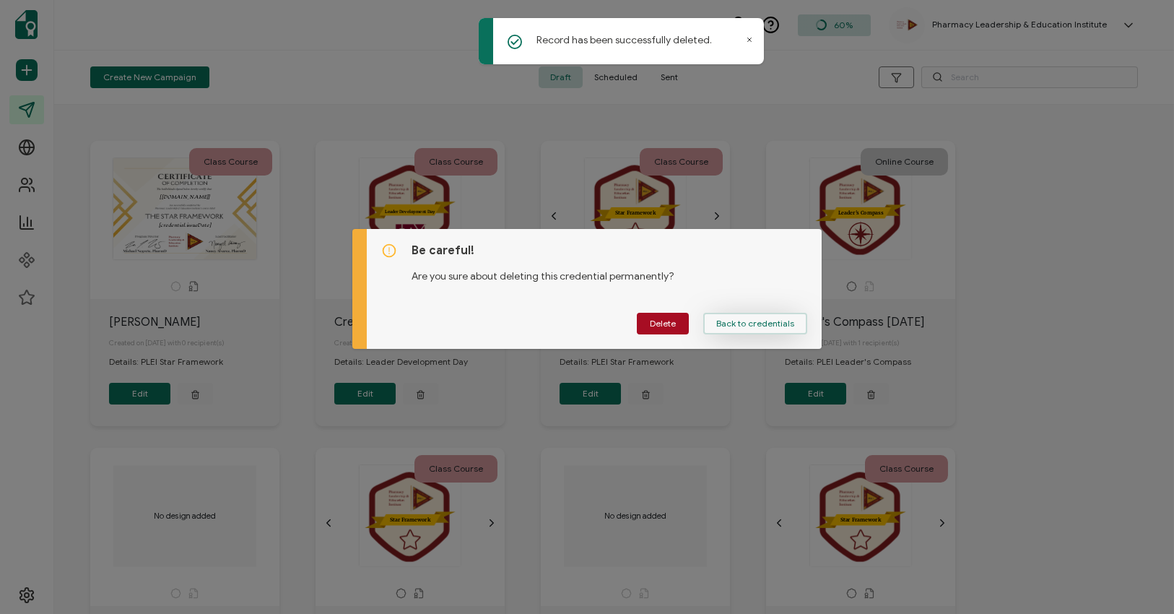
click at [770, 329] on button "Back to credentials" at bounding box center [755, 324] width 104 height 22
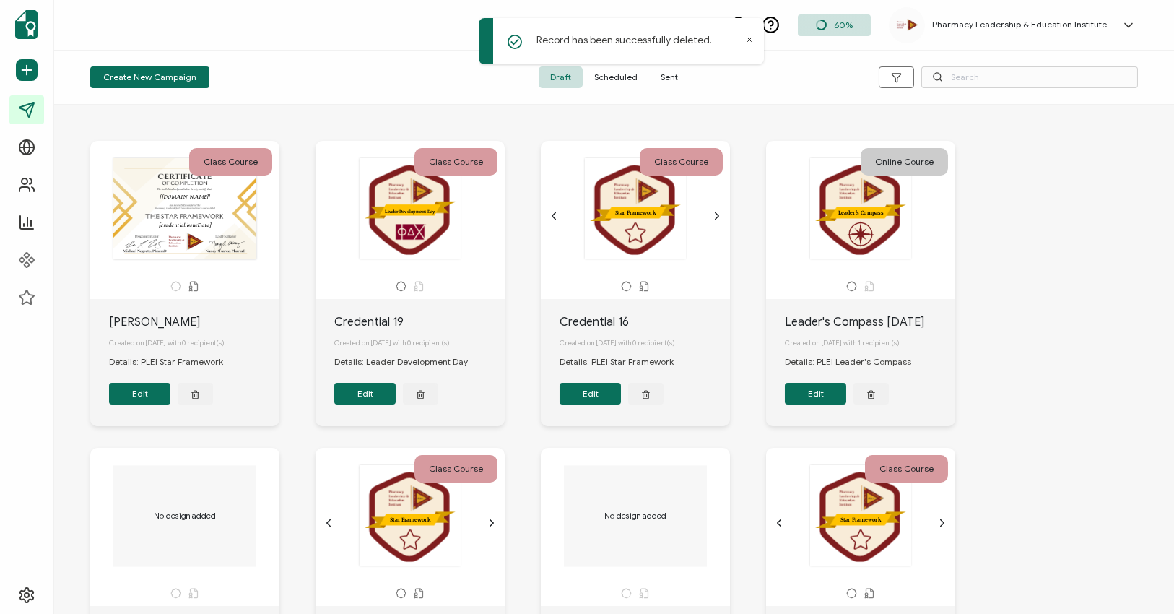
click at [133, 397] on button "Edit" at bounding box center [139, 394] width 61 height 22
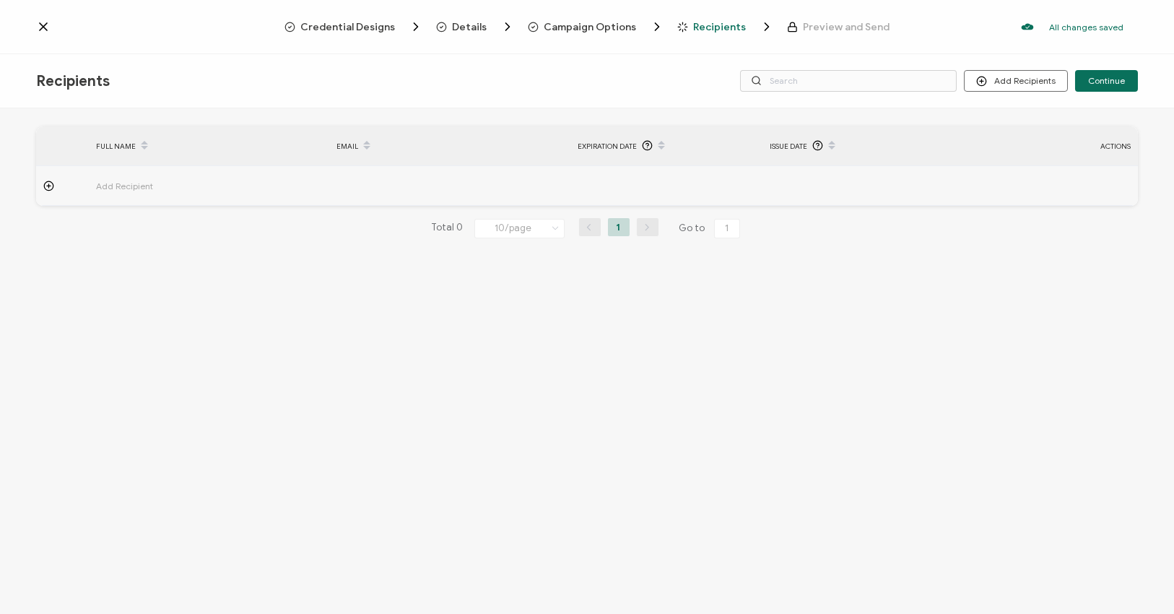
click at [580, 37] on div "Credential Designs Details Campaign Options Recipients Preview and Send All cha…" at bounding box center [587, 27] width 1174 height 54
click at [582, 27] on span "Campaign Options" at bounding box center [591, 27] width 92 height 11
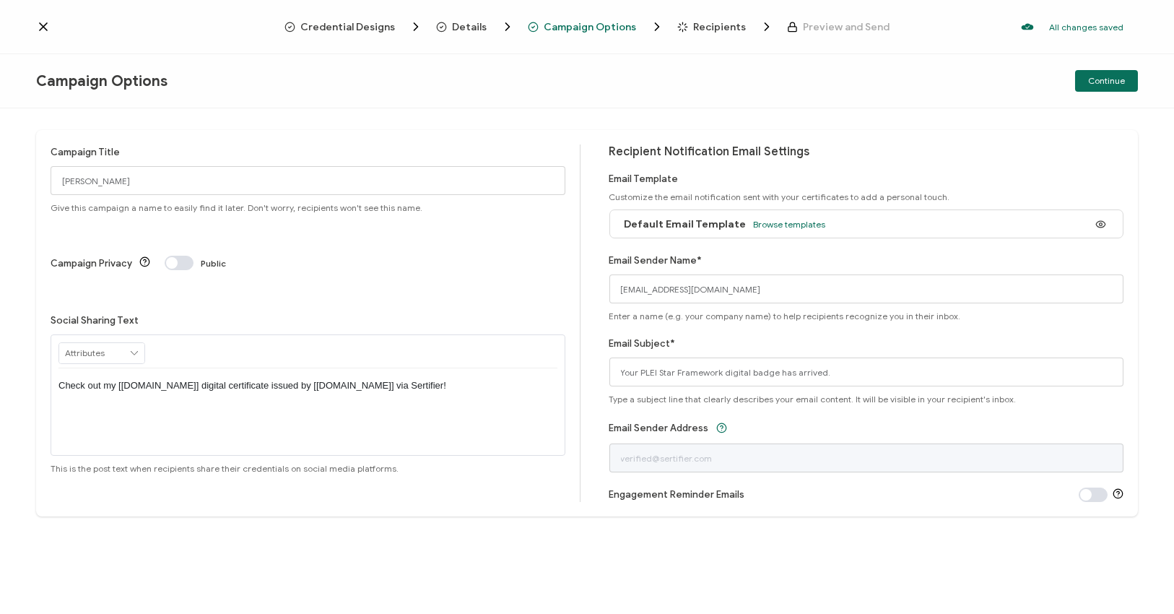
click at [711, 23] on span "Recipients" at bounding box center [720, 27] width 53 height 11
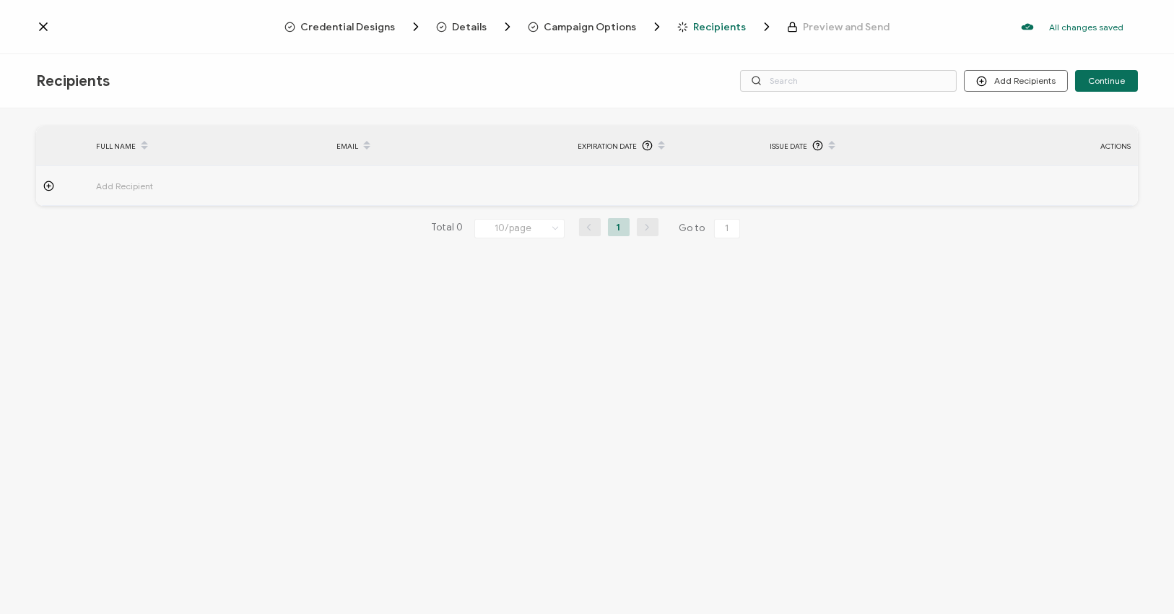
click at [144, 186] on span "Add Recipient" at bounding box center [164, 186] width 137 height 17
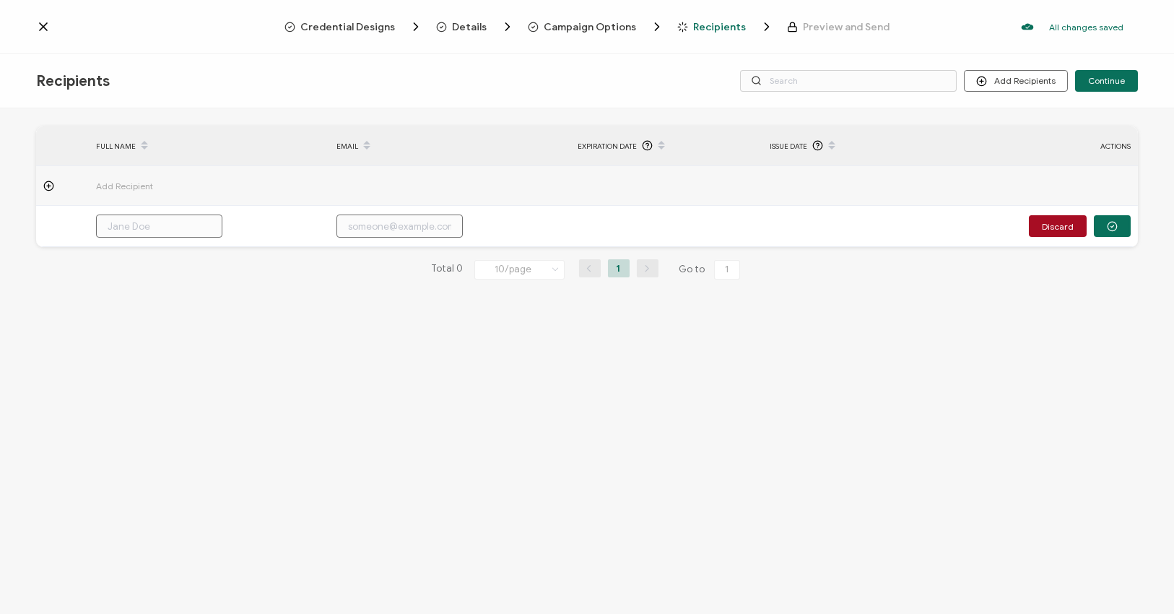
click at [149, 231] on input "text" at bounding box center [159, 225] width 126 height 23
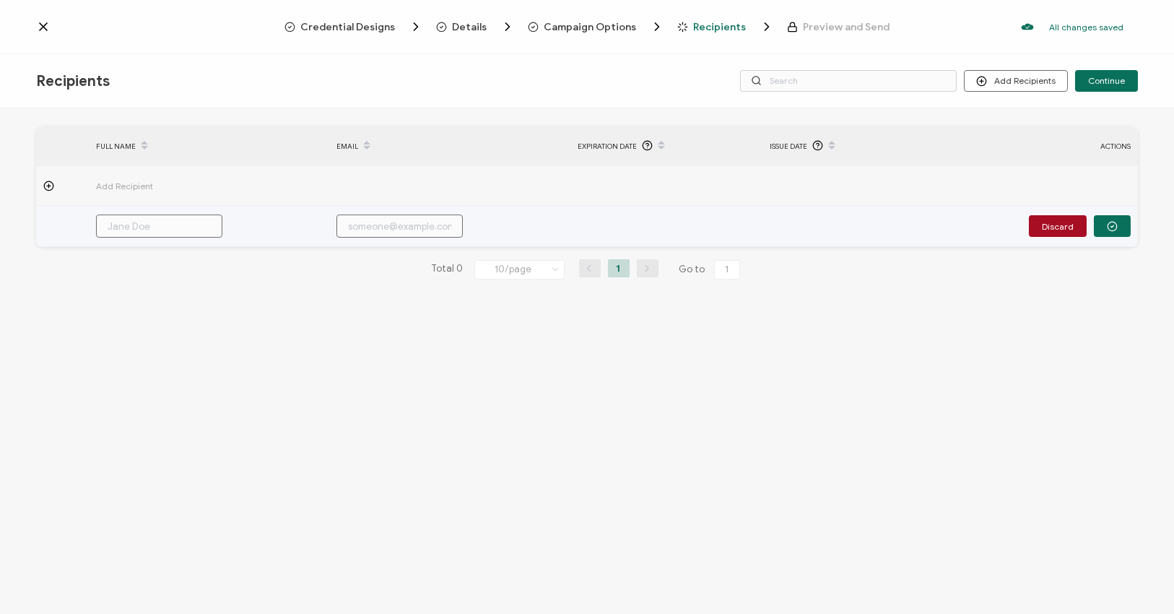
type input "r"
type input "ro"
type input "[PERSON_NAME]"
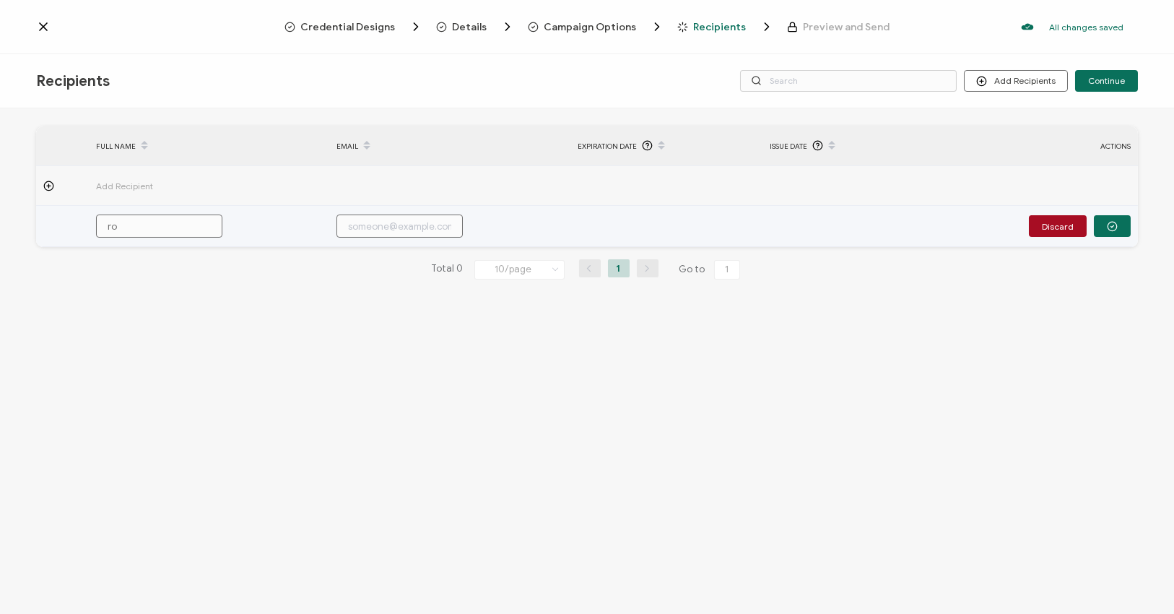
type input "[PERSON_NAME]"
click at [148, 231] on input "[PERSON_NAME]" at bounding box center [159, 225] width 126 height 23
drag, startPoint x: 148, startPoint y: 231, endPoint x: 4, endPoint y: 230, distance: 143.7
click at [4, 230] on div "FULL NAME EMAIL Expiration Date Issue Date ACTIONS Add Recipient ron Discard FU…" at bounding box center [587, 362] width 1174 height 509
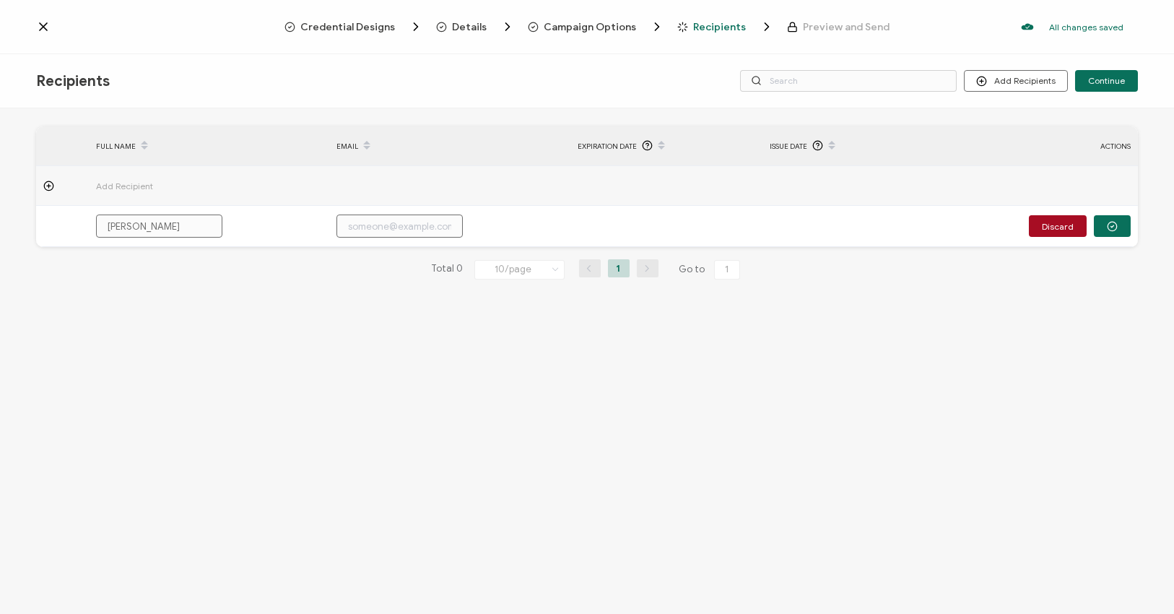
type input "c"
type input "co"
type input "cor"
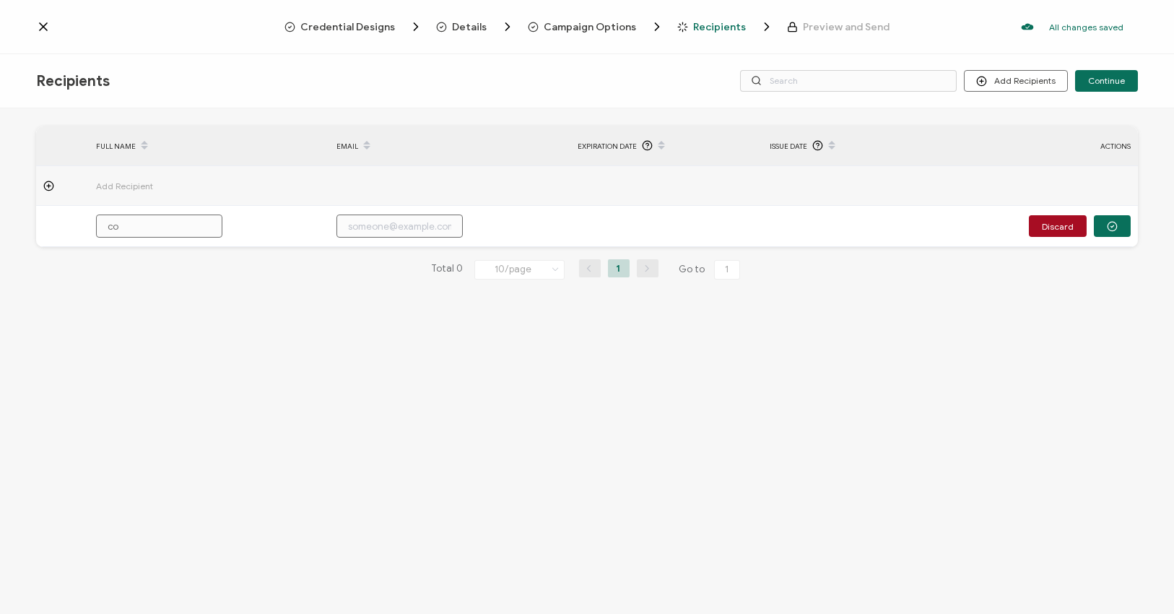
type input "cor"
type input "core"
type input "[PERSON_NAME]"
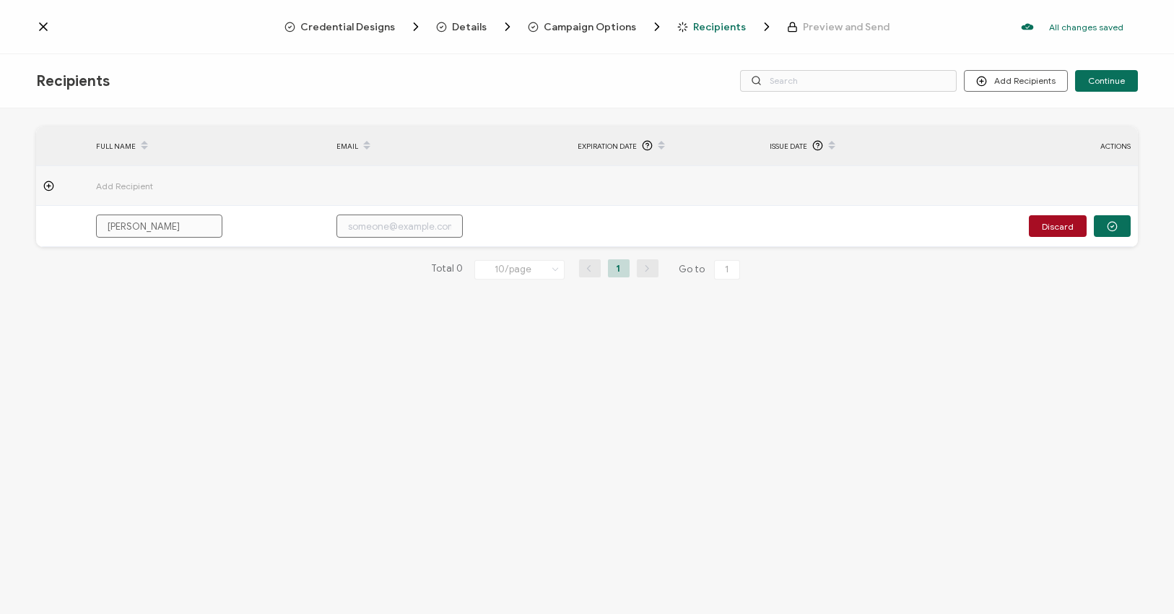
type input "[PERSON_NAME]"
click at [156, 308] on div "FULL NAME EMAIL Expiration Date Issue Date ACTIONS Add Recipient corey Discard …" at bounding box center [587, 362] width 1174 height 509
click at [149, 250] on div "FULL NAME EMAIL Expiration Date Issue Date ACTIONS Add Recipient corey Discard …" at bounding box center [587, 214] width 1102 height 176
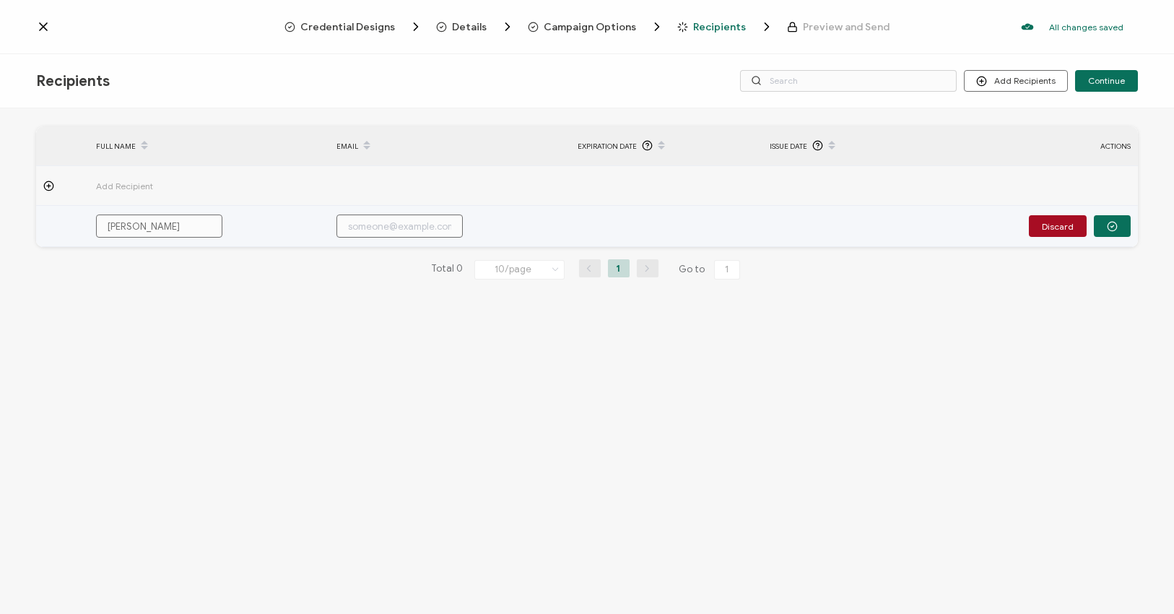
click at [152, 233] on input "[PERSON_NAME]" at bounding box center [159, 225] width 126 height 23
drag, startPoint x: 152, startPoint y: 233, endPoint x: 76, endPoint y: 233, distance: 76.6
click at [76, 233] on tr "corey Discard" at bounding box center [587, 226] width 1102 height 41
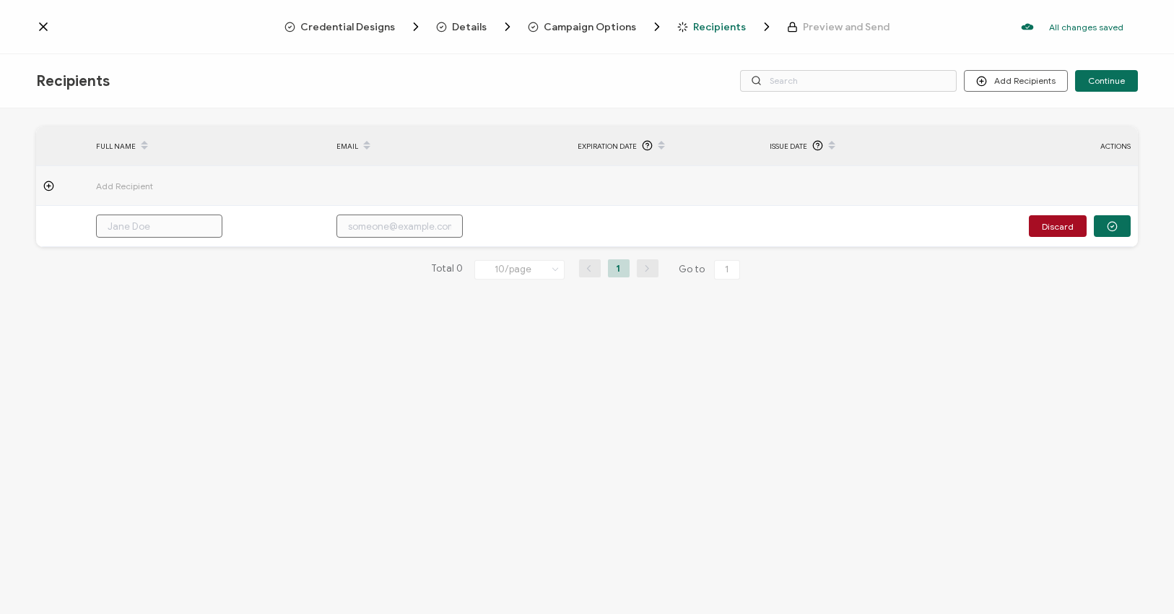
click at [259, 429] on div "FULL NAME EMAIL Expiration Date Issue Date ACTIONS Add Recipient Discard FULL N…" at bounding box center [587, 362] width 1174 height 509
click at [43, 24] on icon at bounding box center [43, 26] width 14 height 14
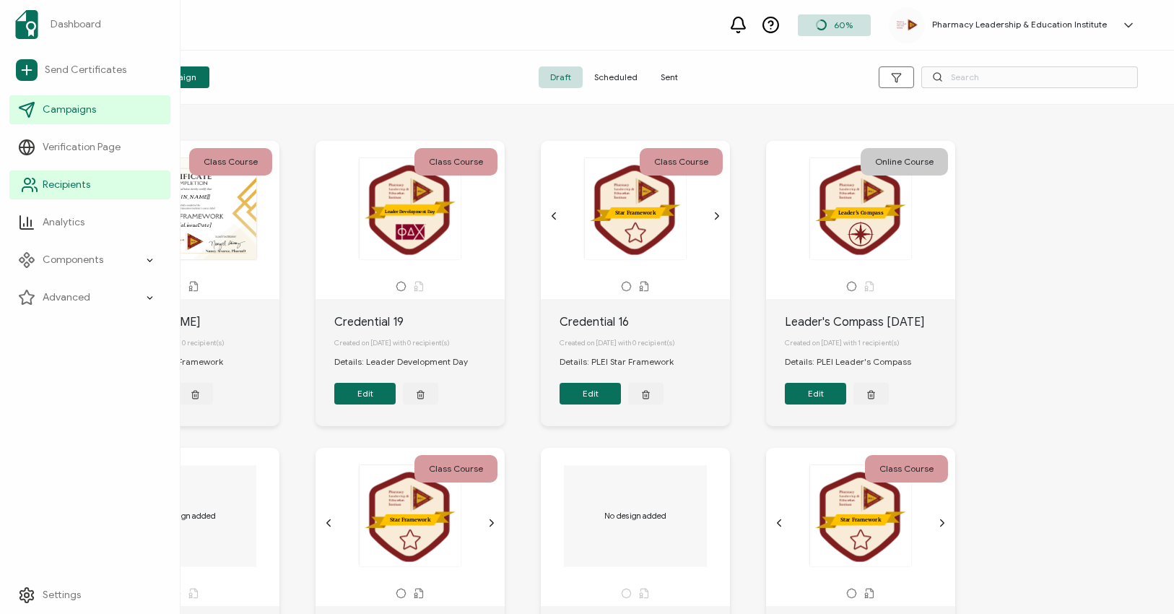
click at [66, 176] on link "Recipients" at bounding box center [89, 184] width 161 height 29
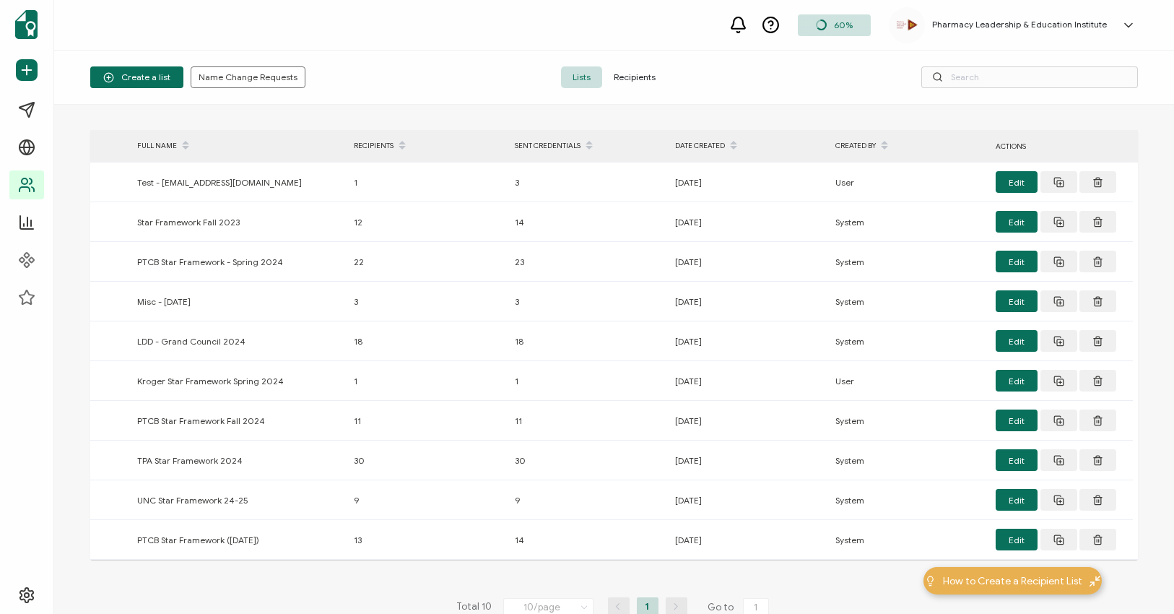
click at [630, 74] on span "Recipients" at bounding box center [634, 77] width 65 height 22
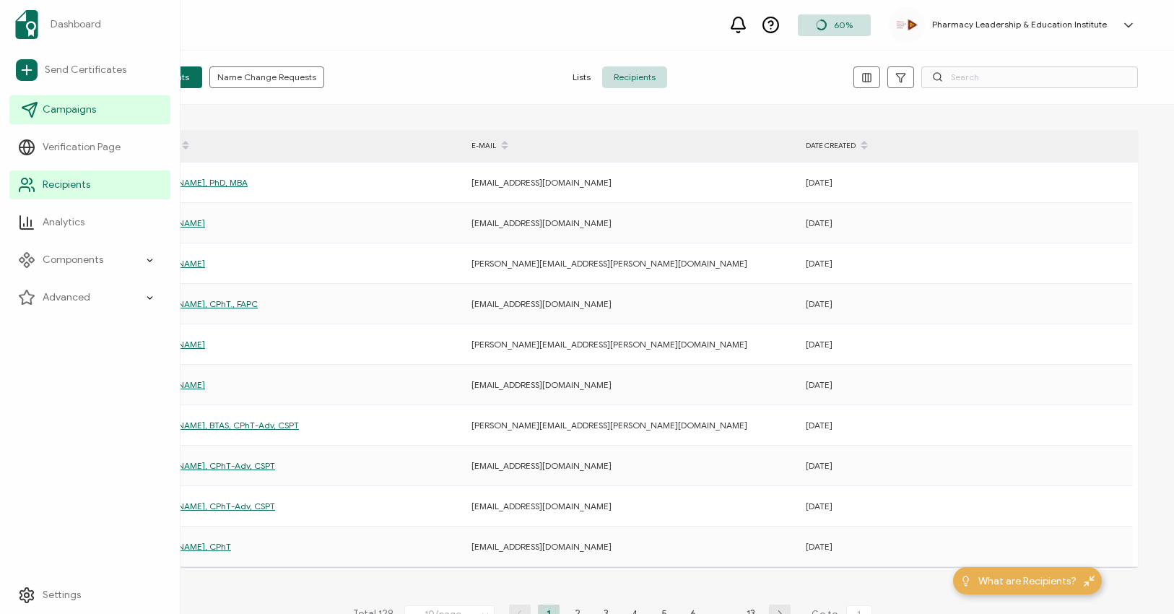
click at [61, 107] on span "Campaigns" at bounding box center [69, 110] width 53 height 14
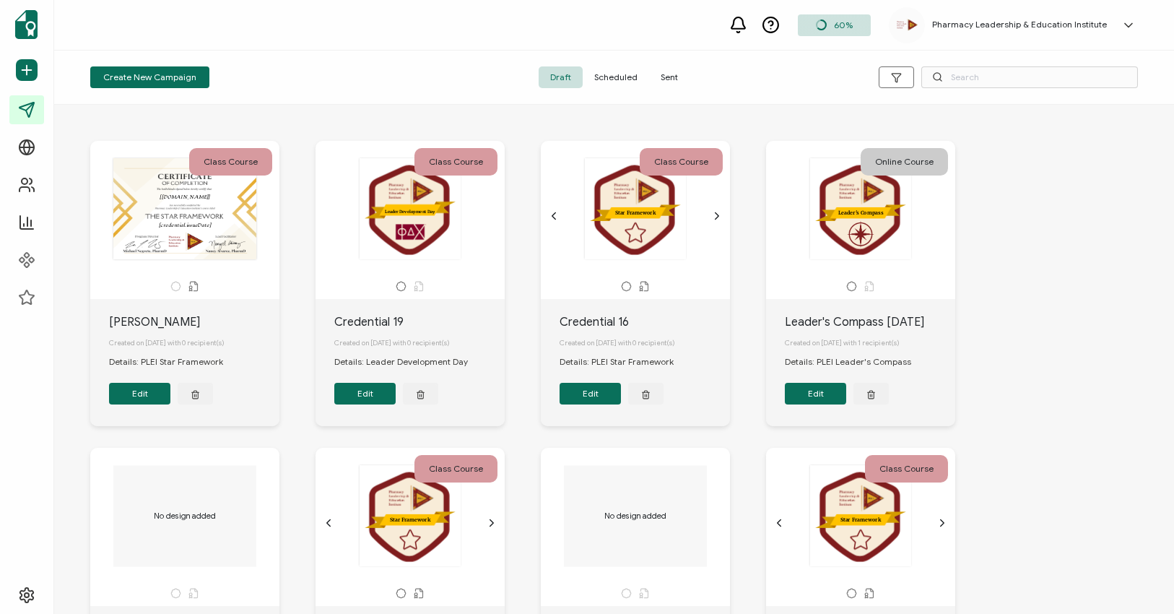
click at [144, 394] on button "Edit" at bounding box center [139, 394] width 61 height 22
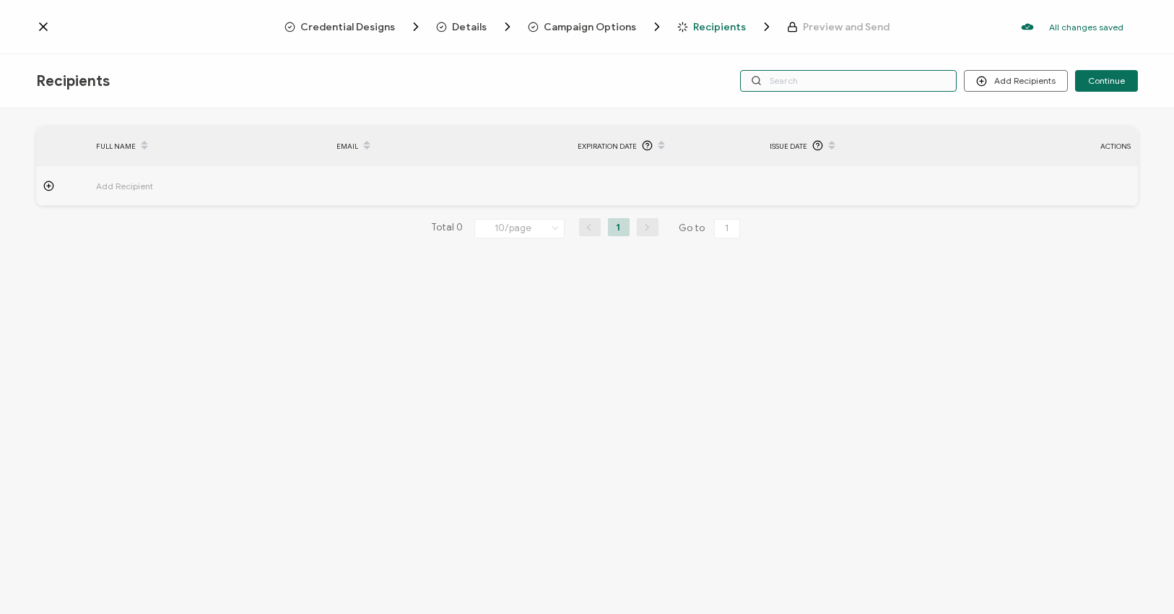
click at [847, 77] on input "text" at bounding box center [848, 81] width 217 height 22
click at [40, 183] on div at bounding box center [62, 186] width 53 height 11
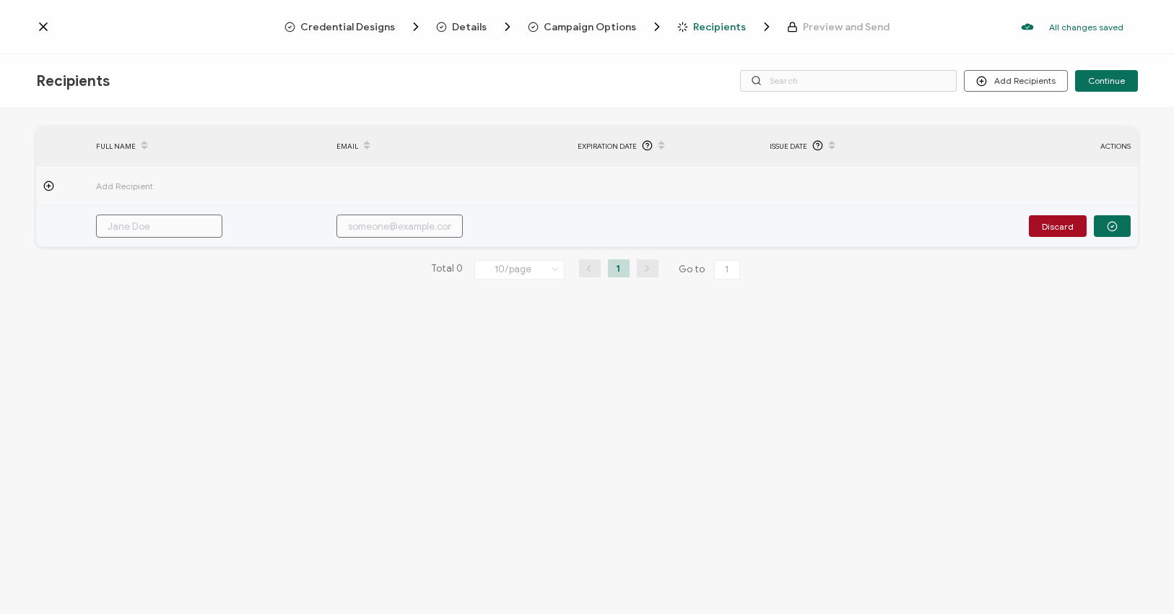
click at [119, 227] on input "text" at bounding box center [159, 225] width 126 height 23
type input "c"
type input "co"
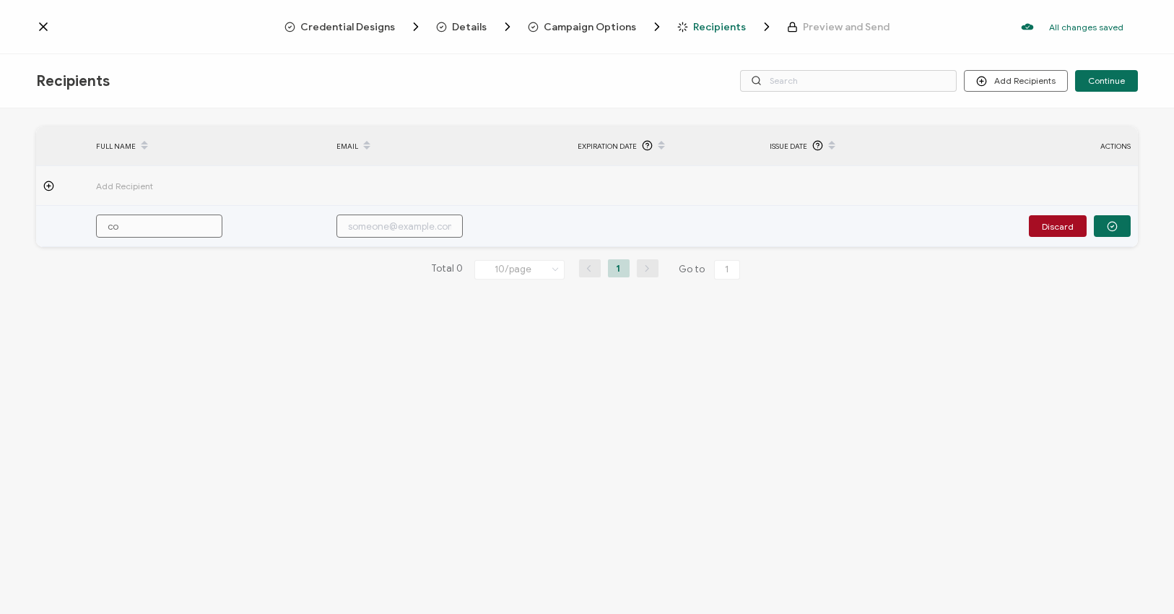
type input "cor"
type input "core"
type input "[PERSON_NAME]"
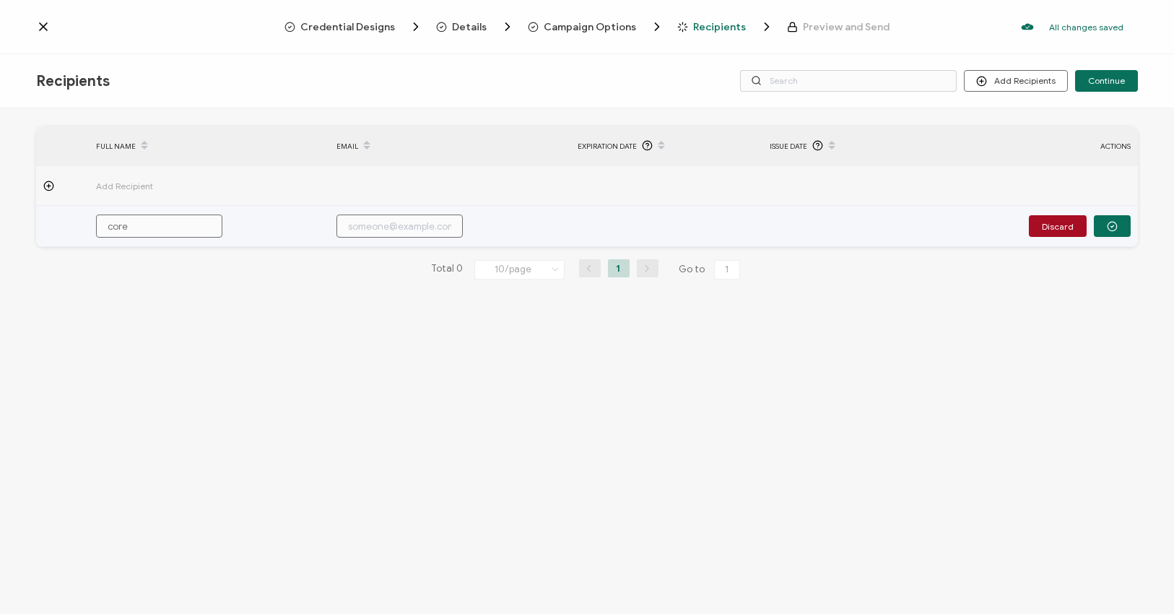
type input "[PERSON_NAME]"
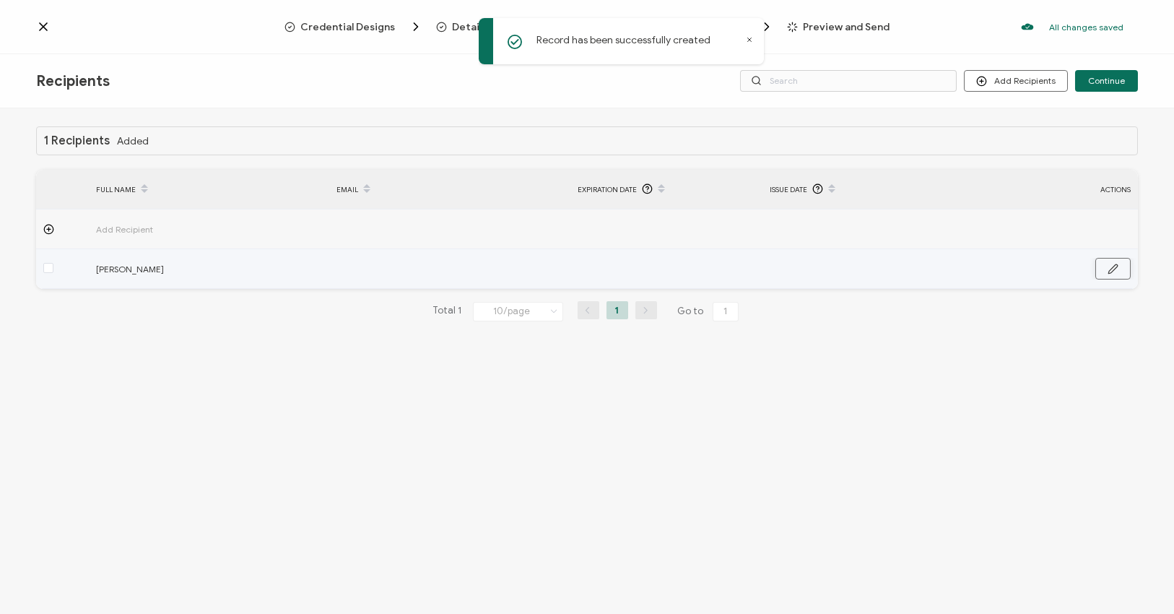
click at [1116, 266] on icon "button" at bounding box center [1113, 269] width 11 height 11
click at [1049, 271] on button "Discard" at bounding box center [1058, 270] width 58 height 22
click at [54, 266] on div at bounding box center [62, 269] width 53 height 17
click at [50, 269] on span at bounding box center [48, 268] width 10 height 10
click at [53, 263] on input "checkbox" at bounding box center [53, 263] width 0 height 0
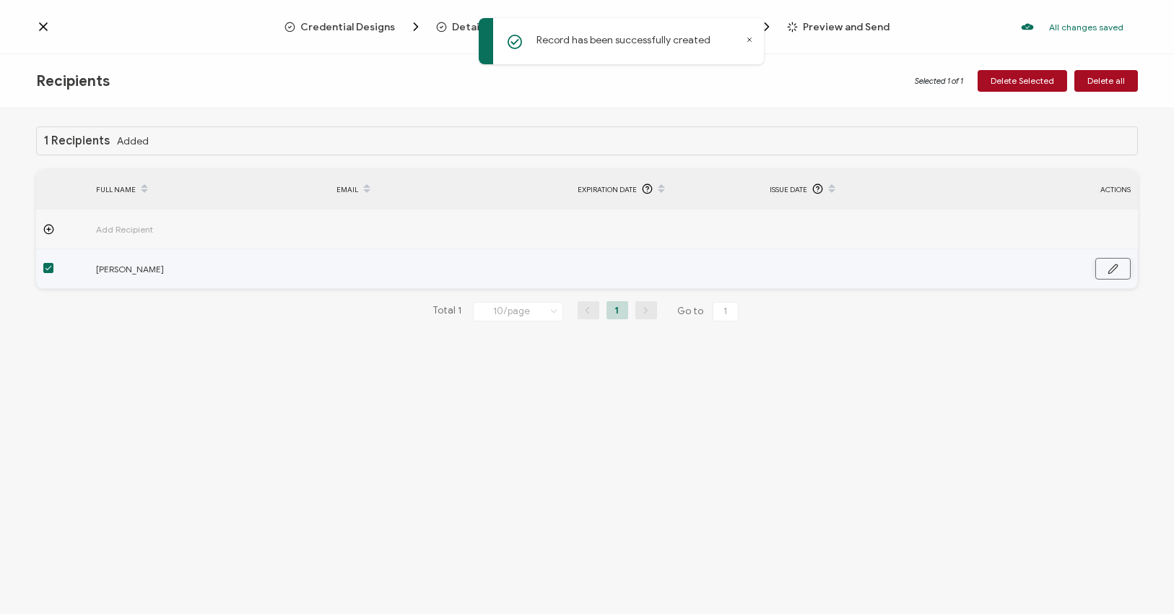
click at [1111, 274] on button "button" at bounding box center [1113, 269] width 35 height 22
click at [1064, 267] on button "Discard" at bounding box center [1058, 270] width 58 height 22
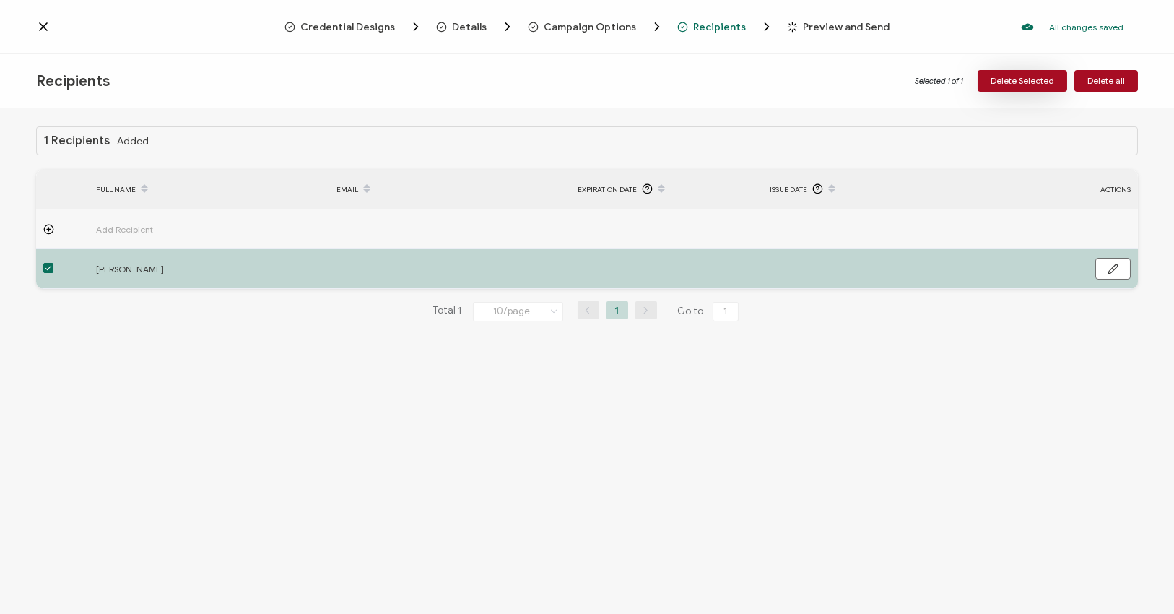
click at [1032, 77] on span "Delete Selected" at bounding box center [1023, 81] width 64 height 9
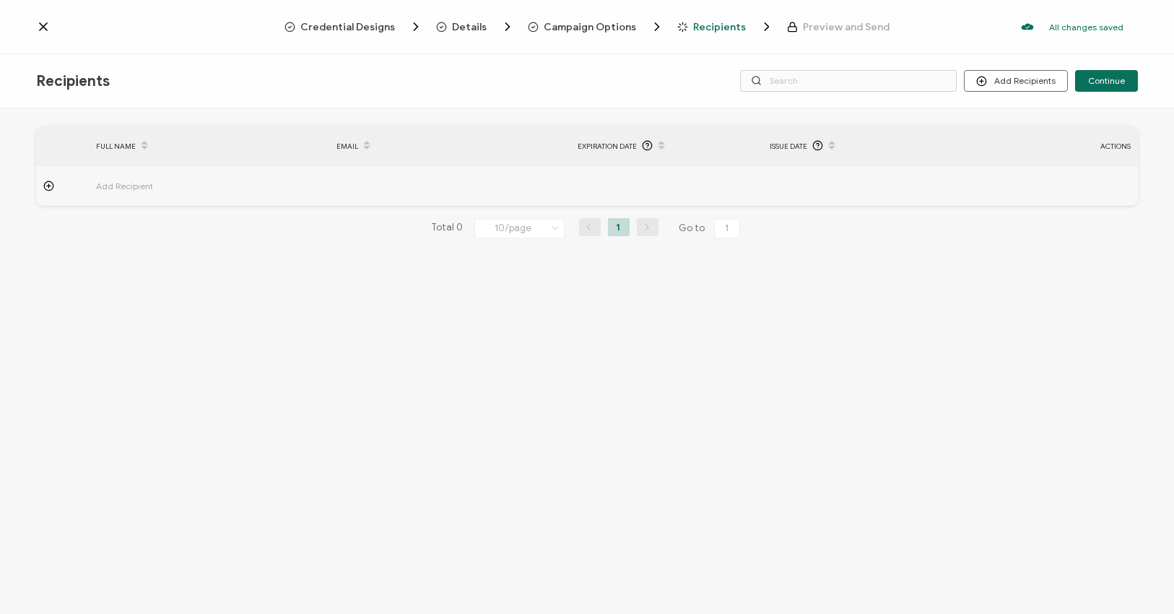
click at [140, 186] on span "Add Recipient" at bounding box center [164, 186] width 137 height 17
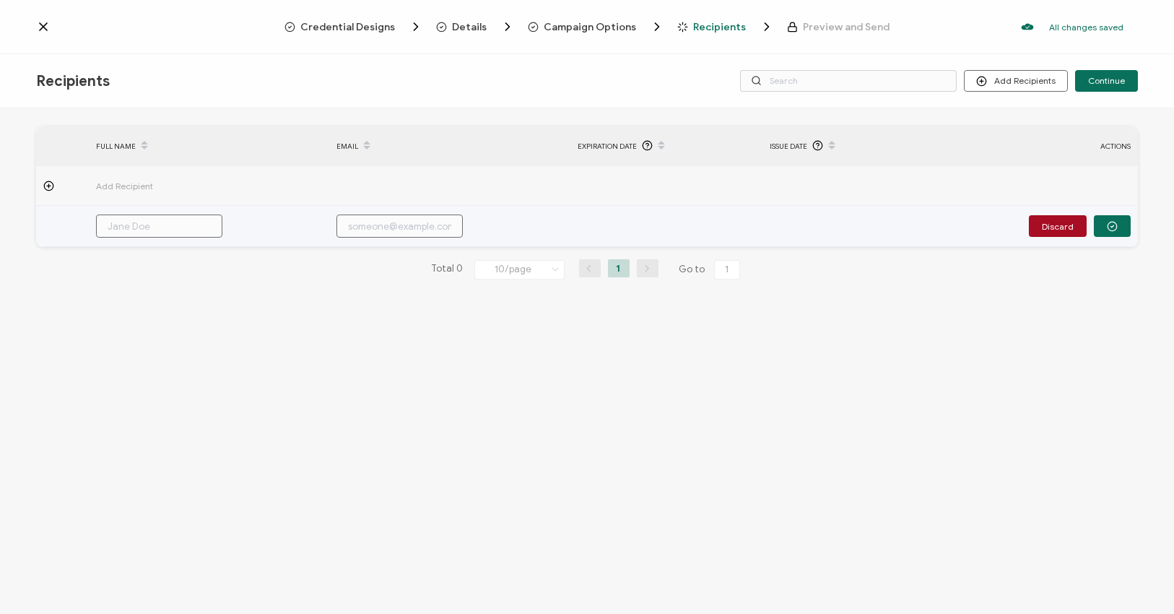
click at [441, 234] on input "text" at bounding box center [400, 225] width 126 height 23
type input "r"
type input "rc"
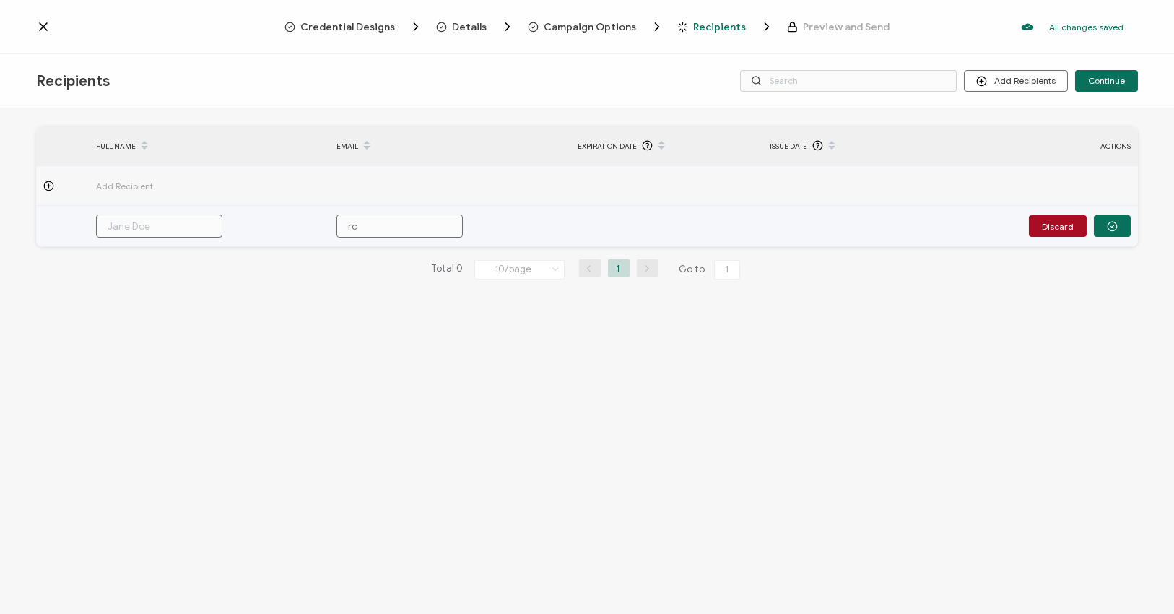
type input "rcr"
type input "rc"
type input "rco"
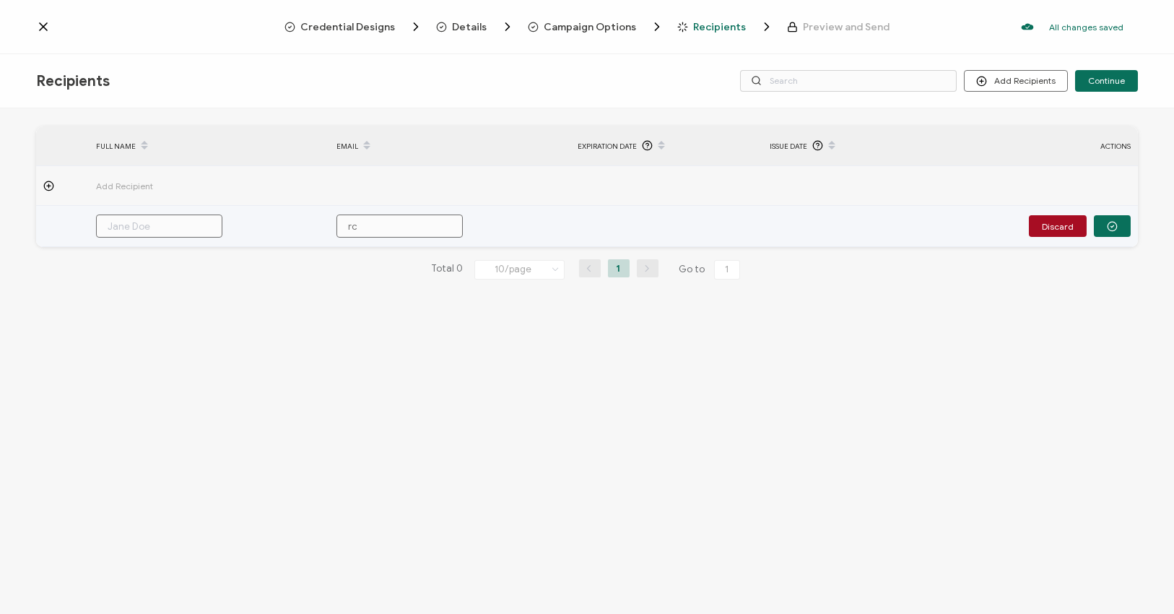
type input "rco"
type input "rcor"
type input "rcore"
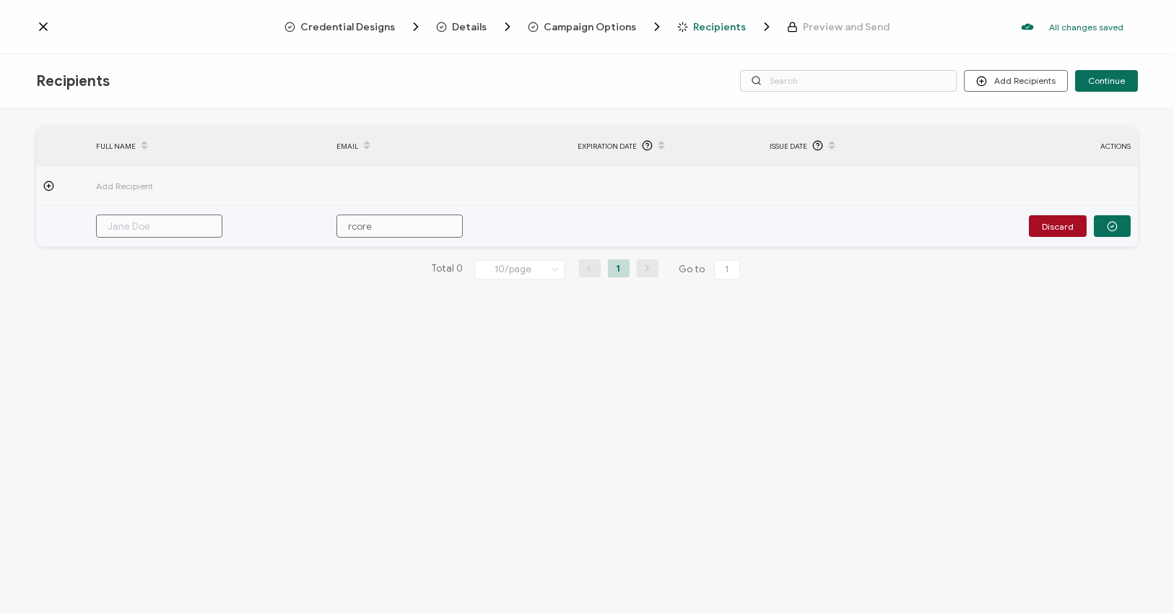
type input "rcorey"
click at [433, 231] on input "rcorey" at bounding box center [400, 225] width 126 height 23
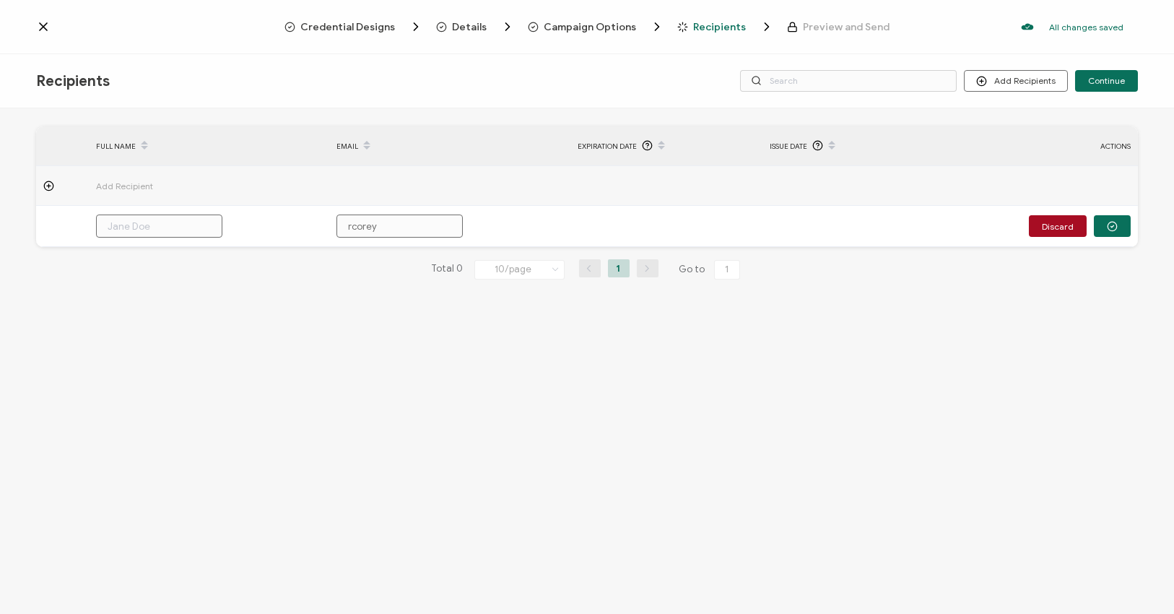
type input "rcorey"
click at [407, 368] on div "FULL NAME EMAIL Expiration Date Issue Date ACTIONS Add Recipient rcorey Discard…" at bounding box center [587, 362] width 1174 height 509
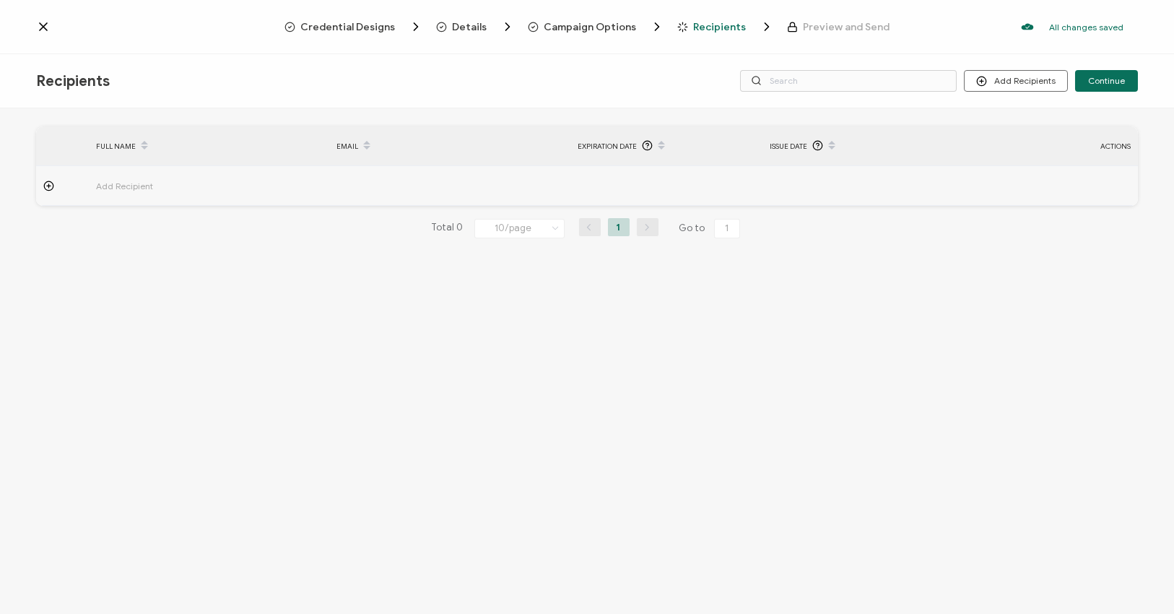
click at [121, 182] on span "Add Recipient" at bounding box center [164, 186] width 137 height 17
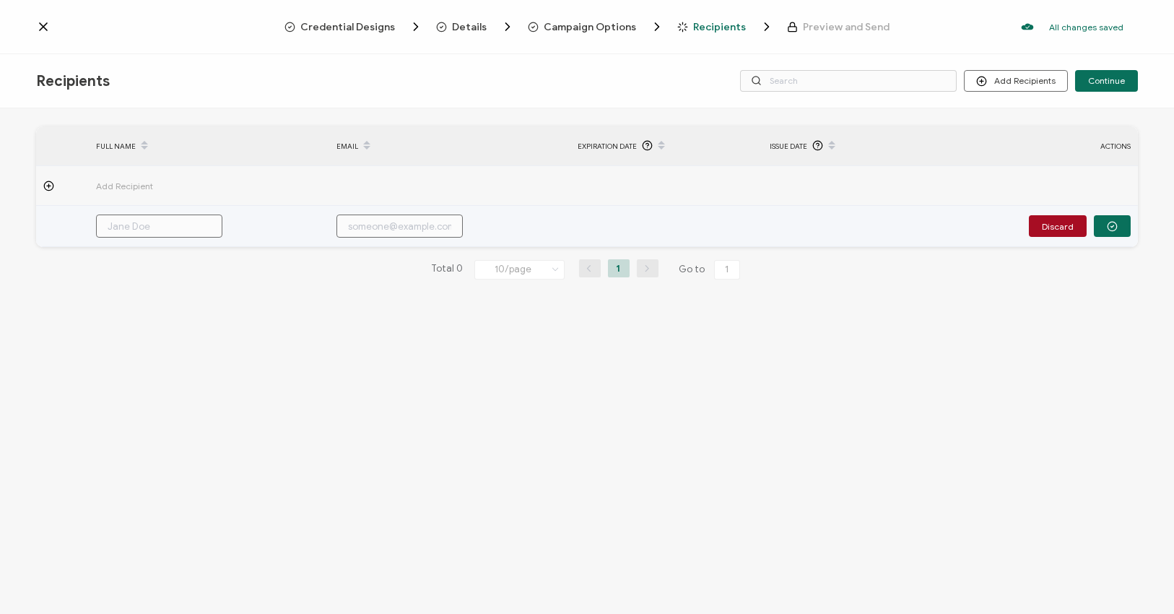
click at [143, 217] on input "text" at bounding box center [159, 225] width 126 height 23
type input "r"
type input "ro"
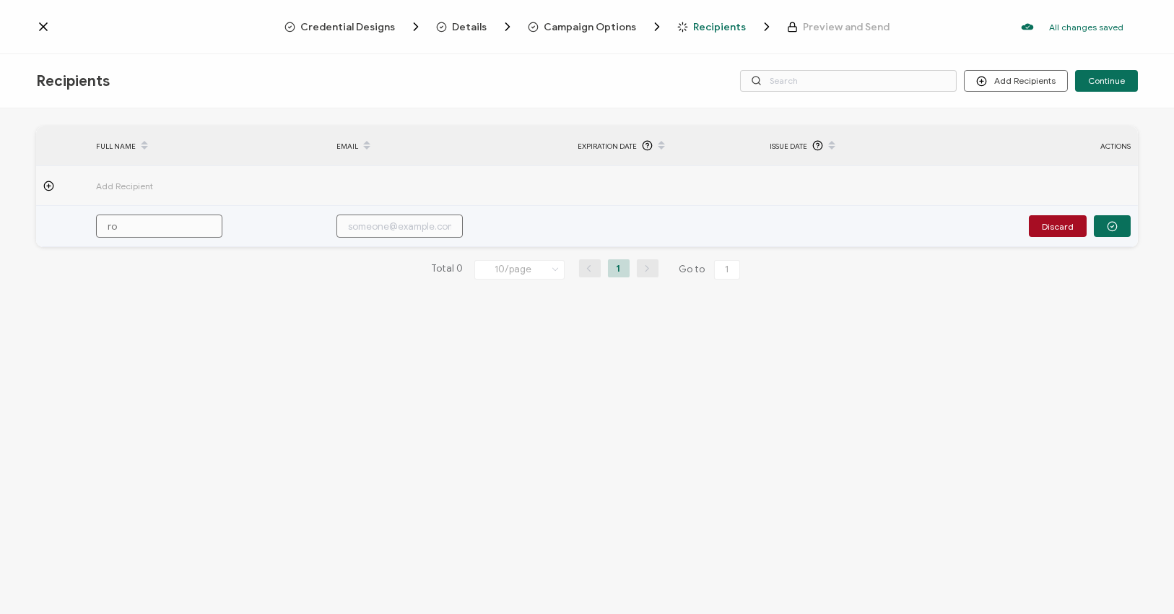
type input "[PERSON_NAME]"
type input "ro"
type input "r"
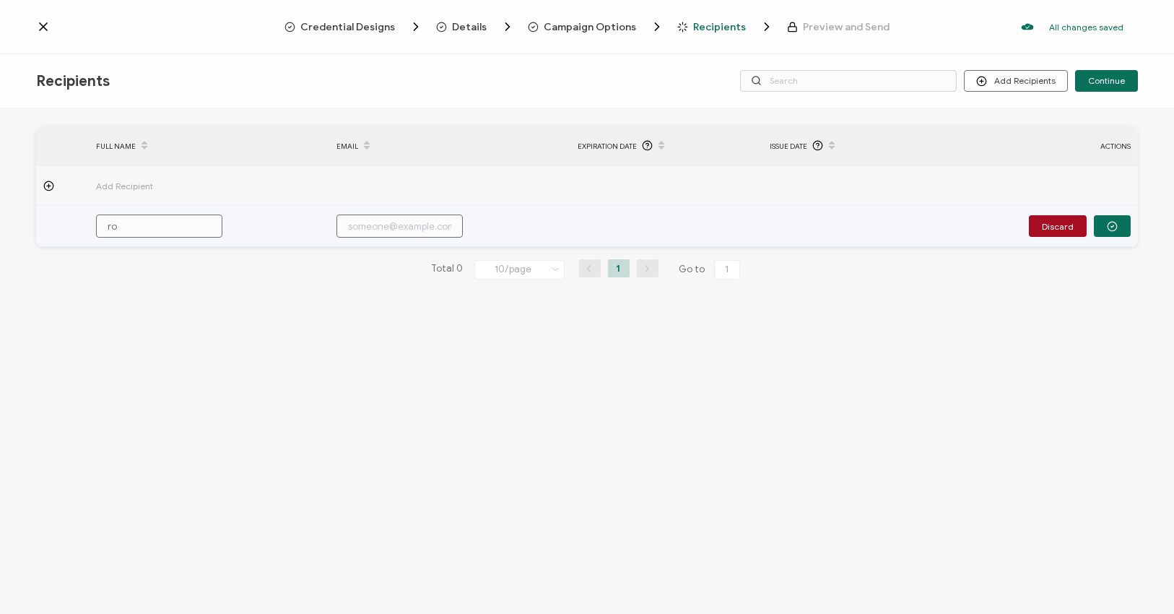
type input "r"
type input "c"
type input "co"
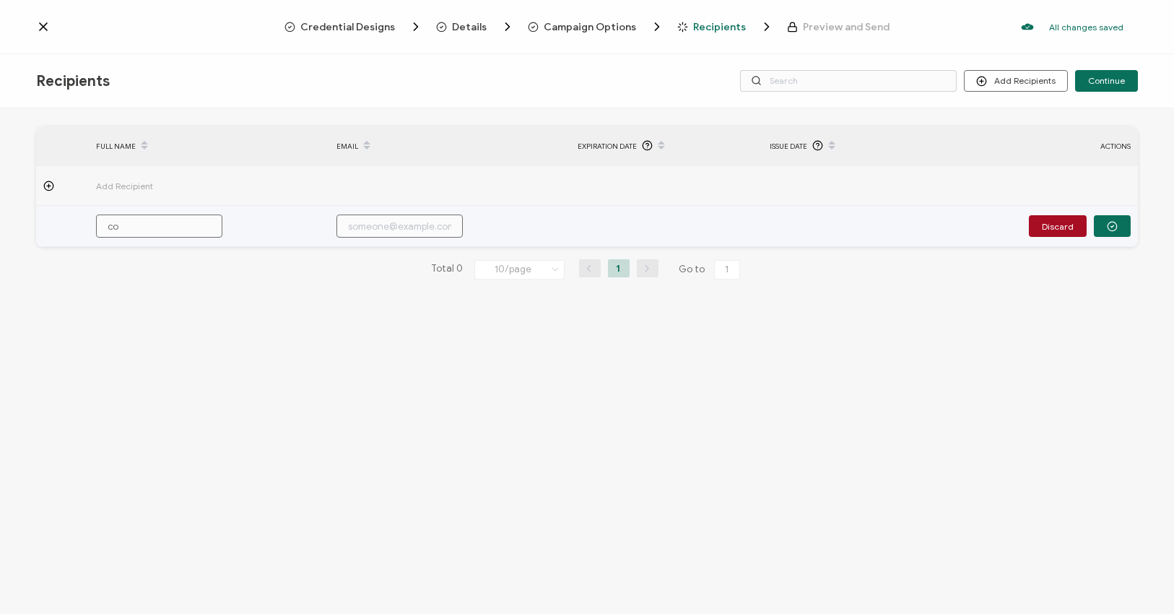
type input "cor"
type input "core"
type input "[PERSON_NAME]"
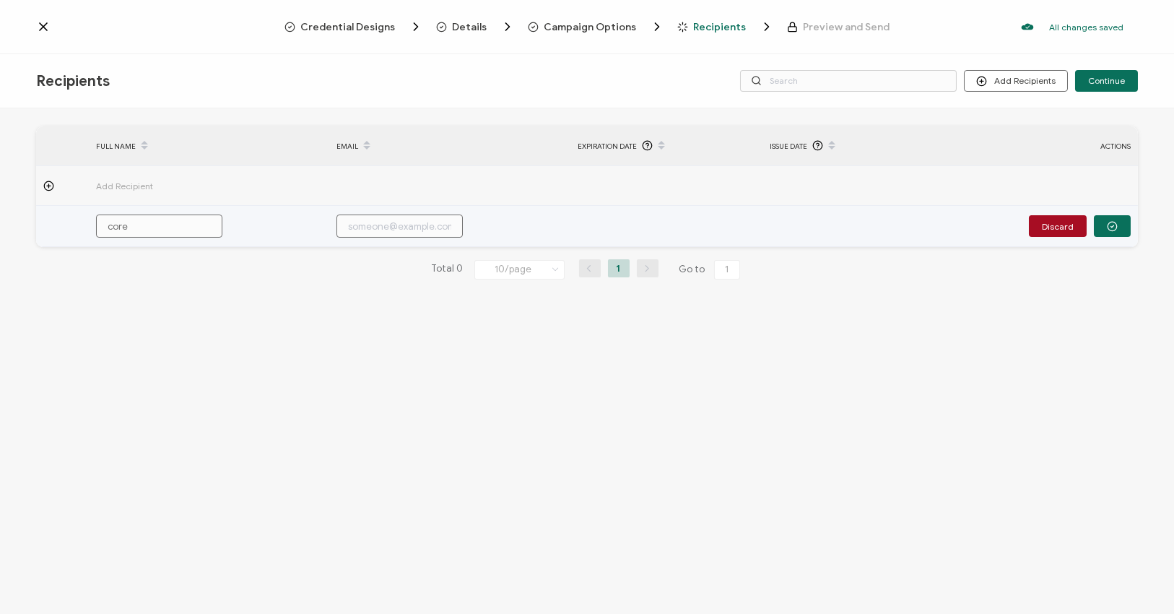
type input "[PERSON_NAME]"
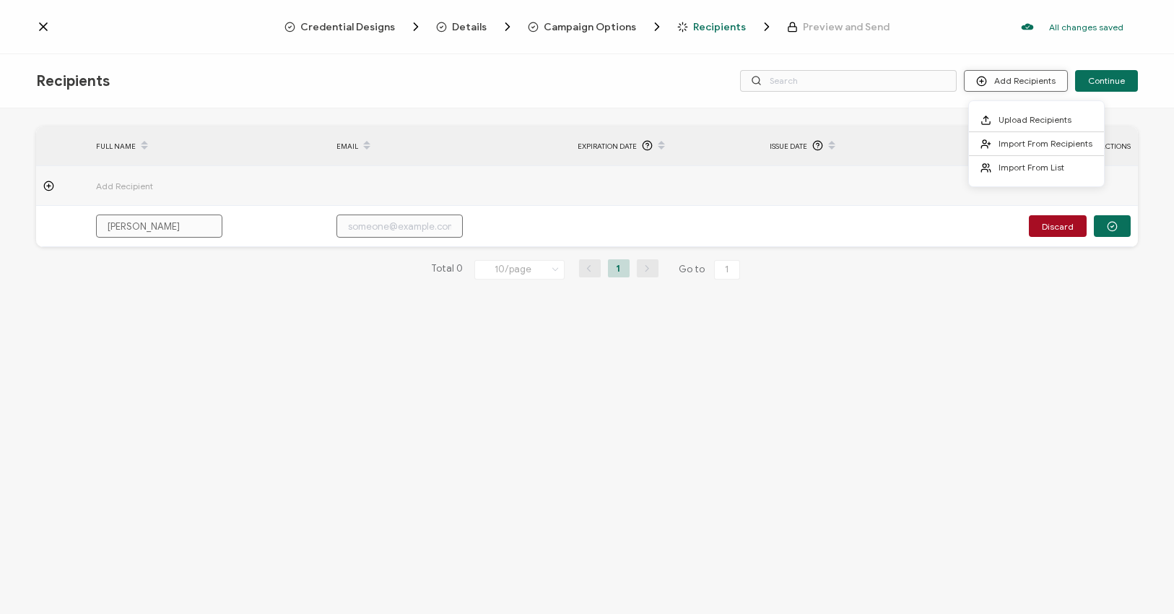
type input "[PERSON_NAME]"
click at [1018, 84] on button "Add Recipients" at bounding box center [1016, 81] width 104 height 22
click at [1028, 142] on span "Import From Recipients" at bounding box center [1046, 143] width 94 height 11
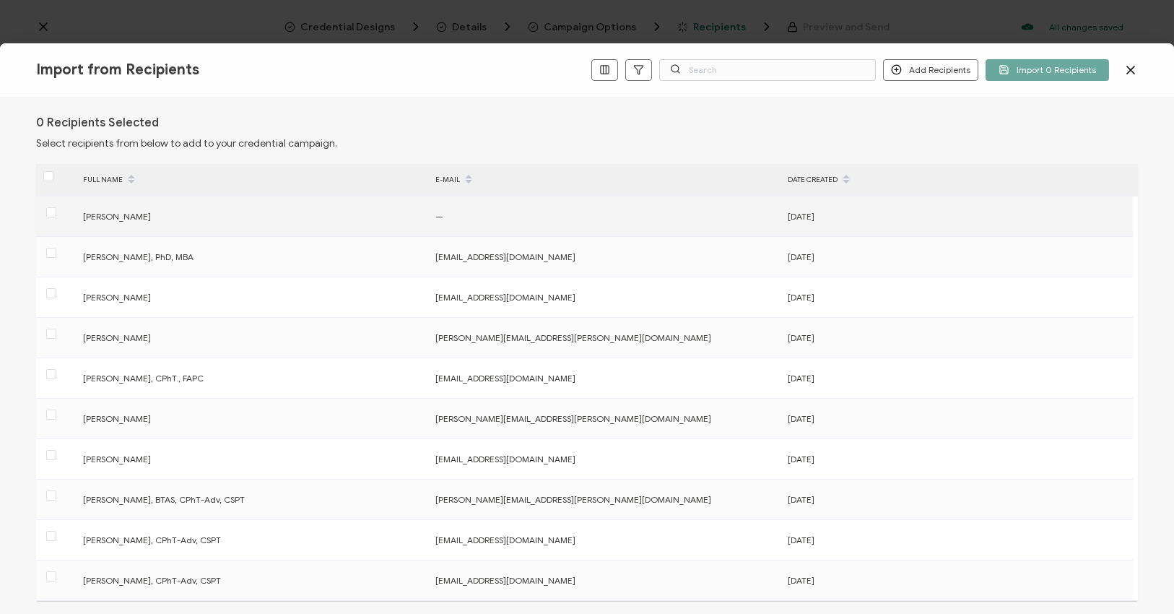
click at [62, 214] on div at bounding box center [56, 216] width 40 height 22
click at [53, 214] on span at bounding box center [51, 212] width 10 height 10
click at [56, 207] on input "checkbox" at bounding box center [56, 207] width 0 height 0
click at [53, 212] on span at bounding box center [51, 212] width 10 height 10
click at [56, 207] on input "checkbox" at bounding box center [56, 207] width 0 height 0
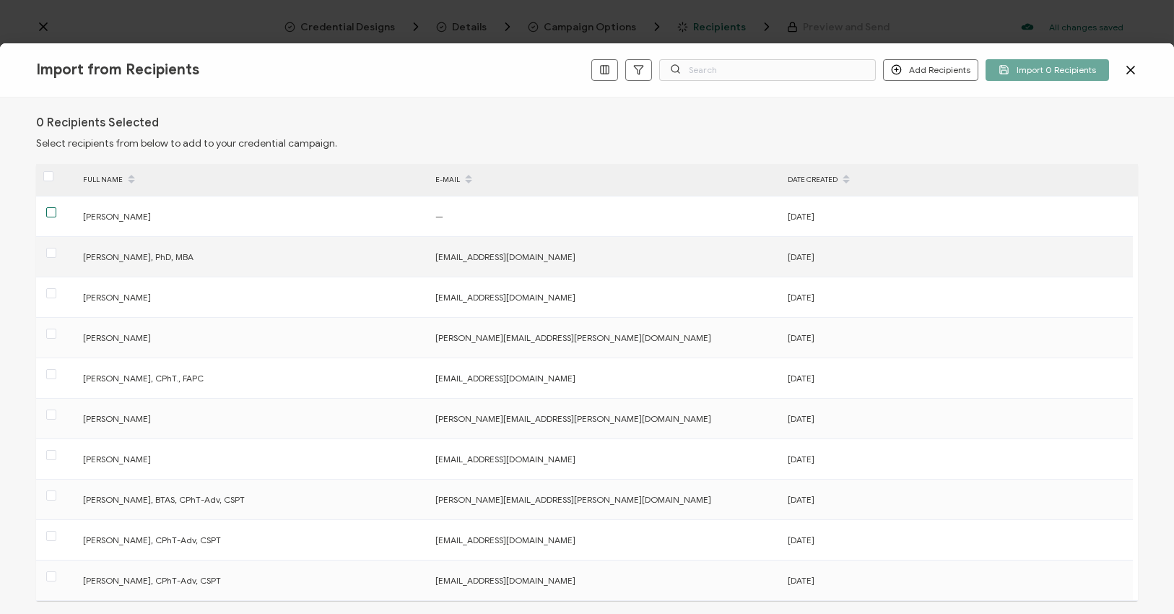
click at [52, 264] on div at bounding box center [56, 257] width 40 height 22
click at [53, 253] on span at bounding box center [51, 253] width 10 height 10
click at [56, 248] on input "checkbox" at bounding box center [56, 248] width 0 height 0
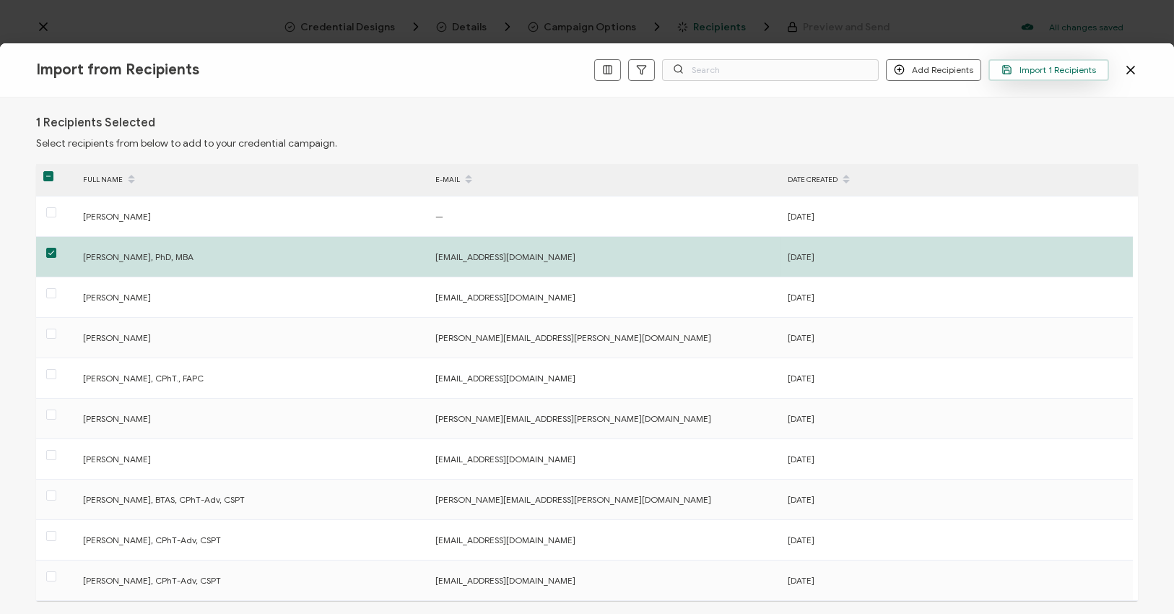
click at [1046, 70] on span "Import 1 Recipients" at bounding box center [1049, 69] width 95 height 11
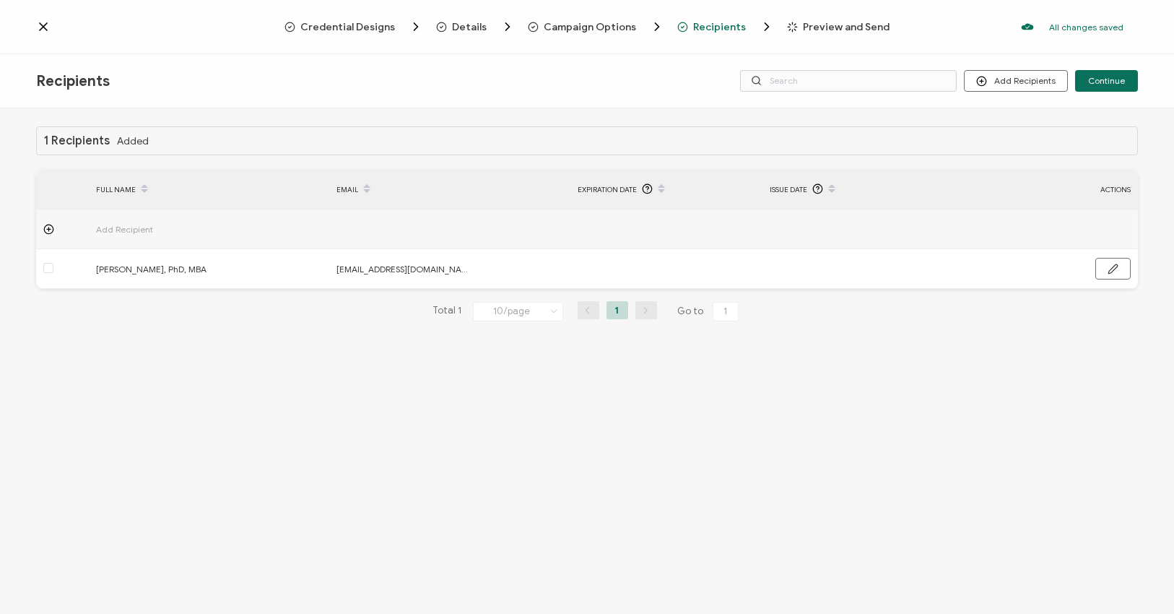
click at [189, 362] on div "1 Recipients Added FULL NAME EMAIL Expiration Date Issue Date ACTIONS Add Recip…" at bounding box center [587, 362] width 1174 height 509
click at [1143, 37] on div "Credential Designs Details Campaign Options Recipients Preview and Send All cha…" at bounding box center [587, 27] width 1174 height 54
click at [1124, 77] on span "Continue" at bounding box center [1106, 81] width 37 height 9
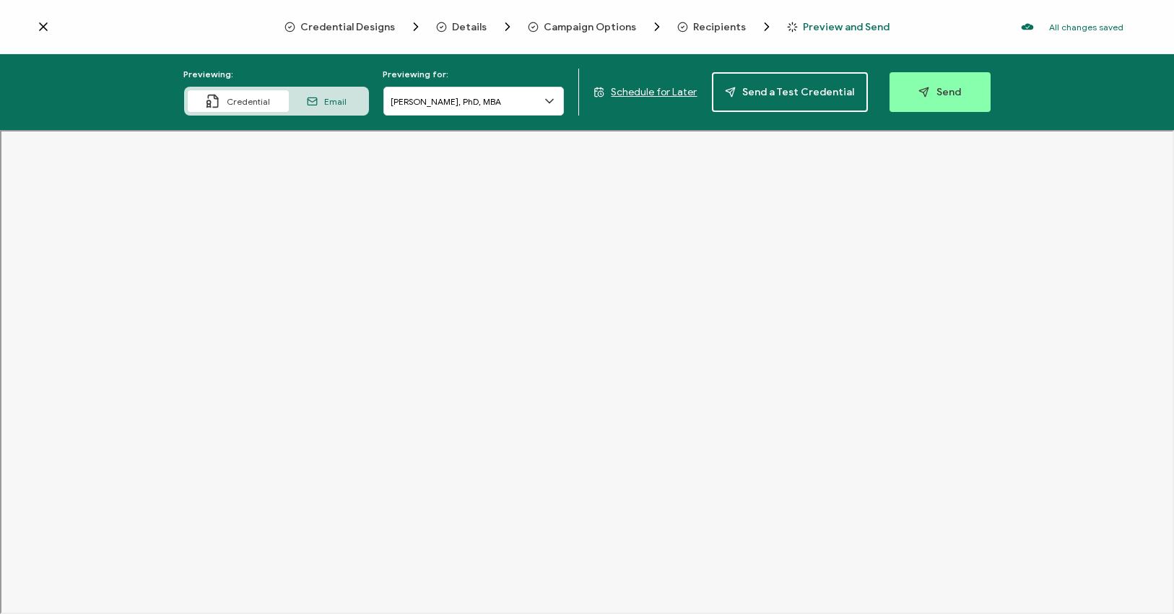
click at [318, 105] on icon at bounding box center [312, 101] width 11 height 11
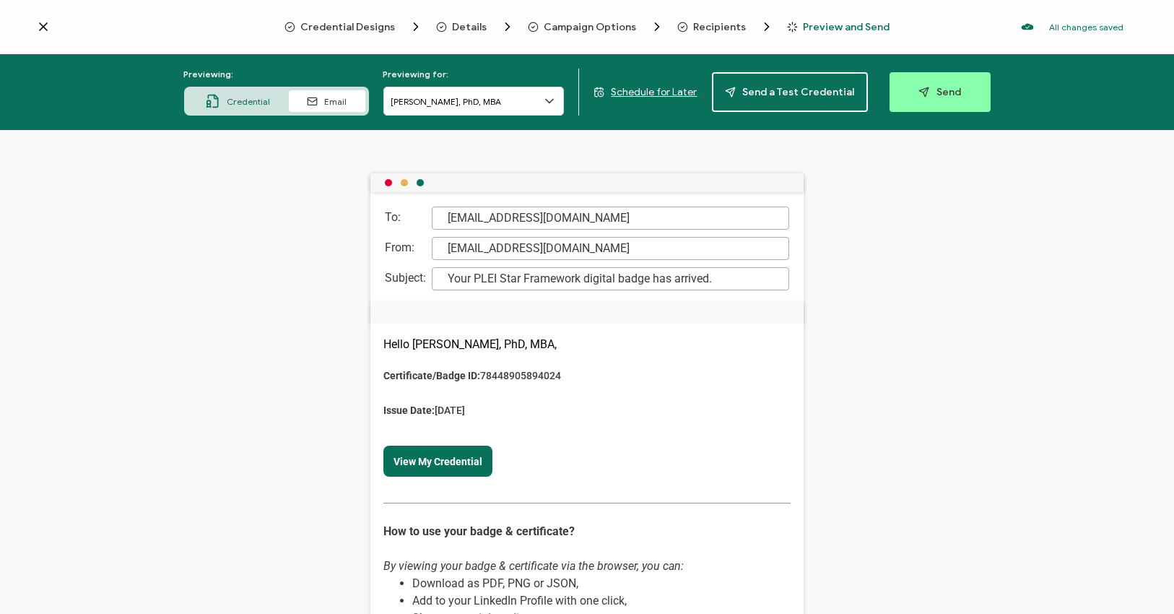
click at [251, 97] on span "Credential" at bounding box center [248, 101] width 43 height 11
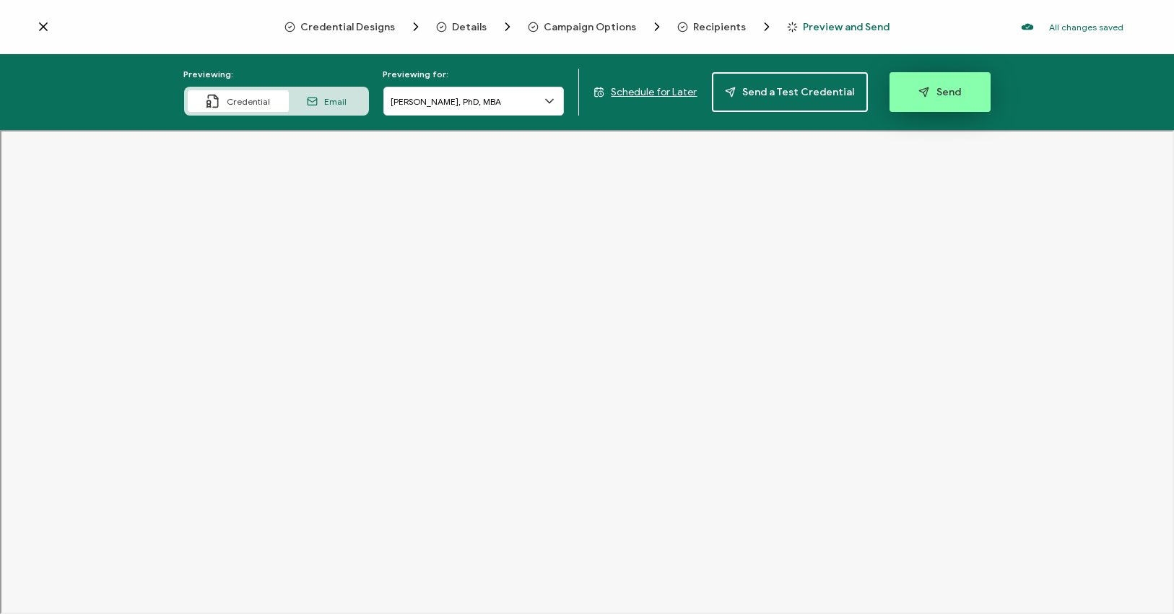
click at [944, 88] on span "Send" at bounding box center [940, 92] width 43 height 11
